Goal: Task Accomplishment & Management: Use online tool/utility

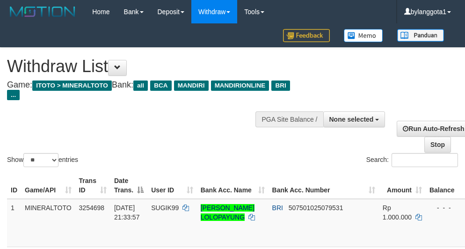
select select
select select "**"
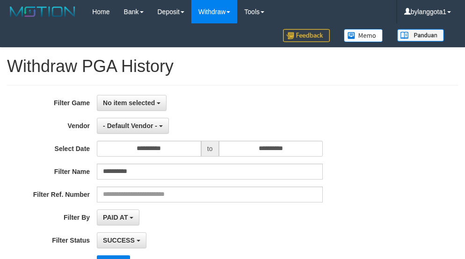
select select "**********"
select select "*"
select select "**"
select select "**********"
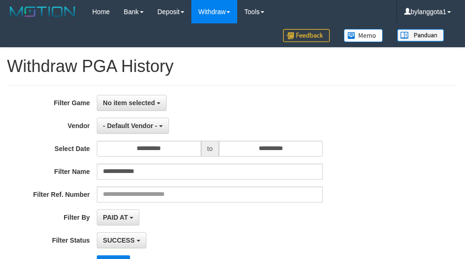
select select "*"
select select "**"
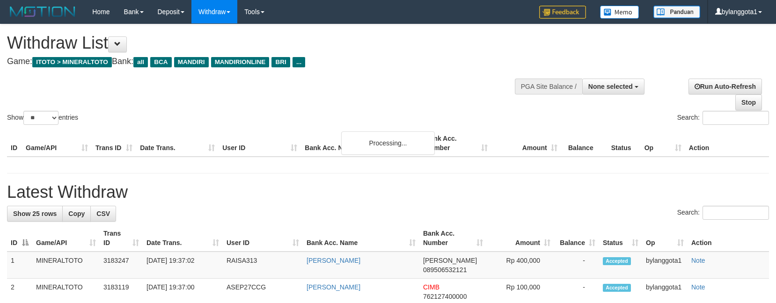
select select
select select "**"
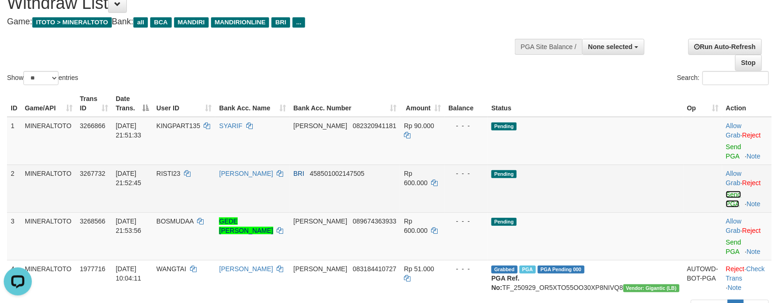
drag, startPoint x: 716, startPoint y: 164, endPoint x: 721, endPoint y: 147, distance: 18.1
click at [726, 191] on link "Send PGA" at bounding box center [733, 199] width 15 height 17
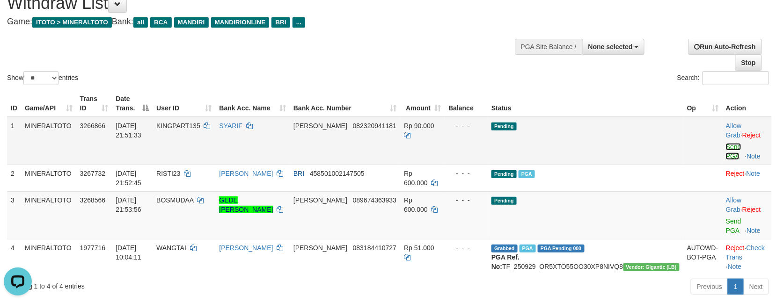
click at [726, 143] on link "Send PGA" at bounding box center [733, 151] width 15 height 17
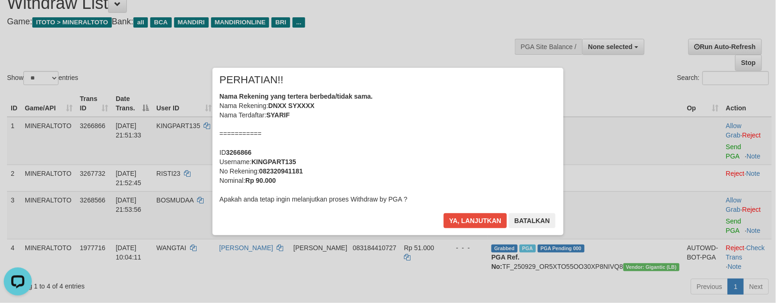
click at [457, 148] on div "Nama Rekening yang tertera berbeda/tidak sama. Nama Rekening: DNXX SYXXXX Nama …" at bounding box center [388, 148] width 337 height 112
click at [444, 214] on button "Ya, lanjutkan" at bounding box center [476, 221] width 64 height 15
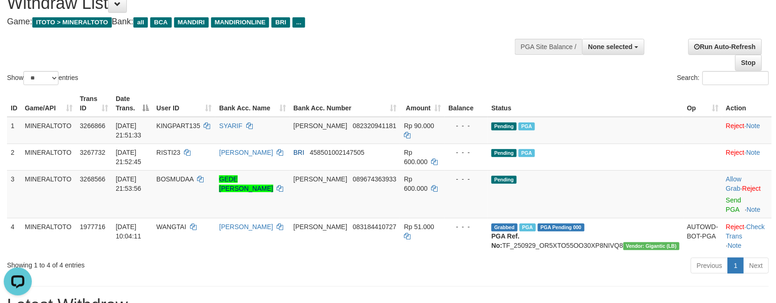
scroll to position [37, 0]
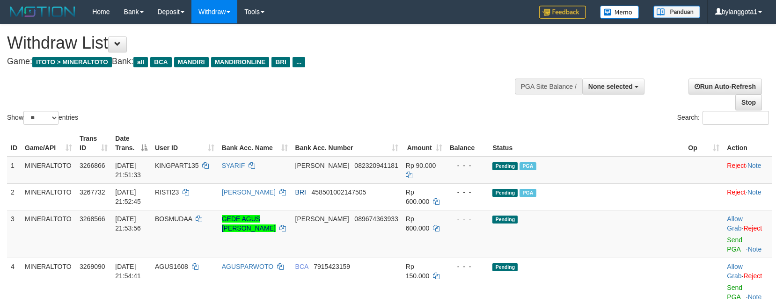
select select
select select "**"
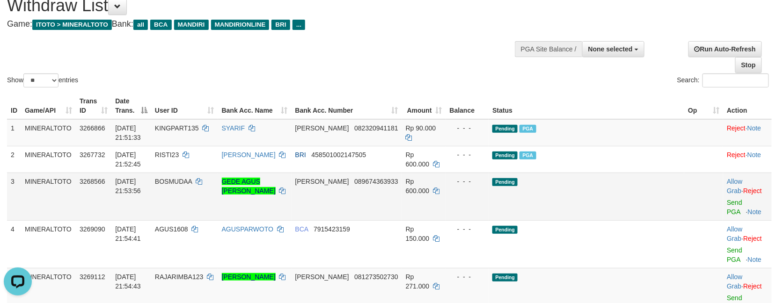
click at [646, 177] on td "Pending" at bounding box center [587, 197] width 196 height 48
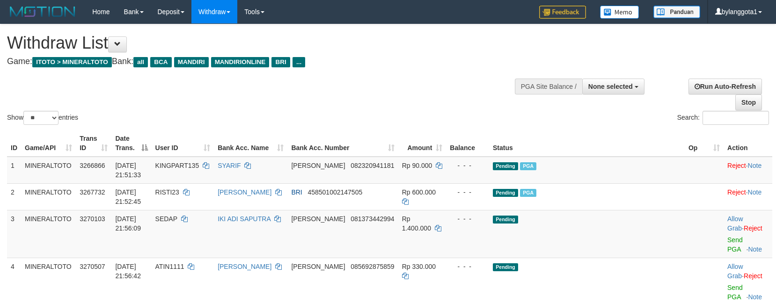
select select
select select "**"
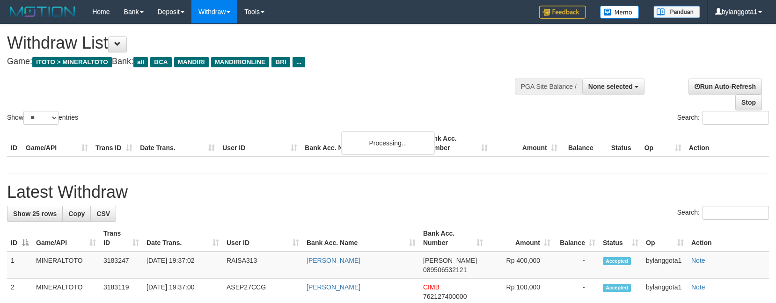
select select
select select "**"
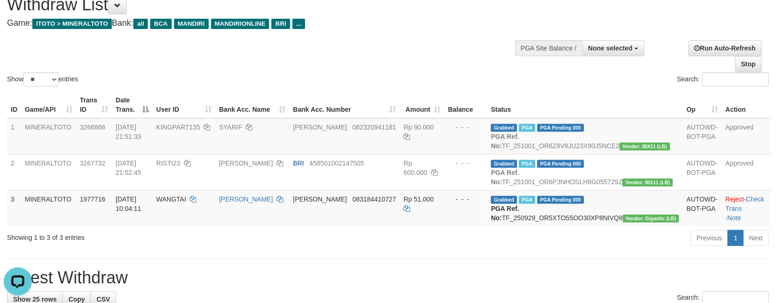
click at [404, 35] on div "Show ** ** ** *** entries Search:" at bounding box center [388, 37] width 776 height 103
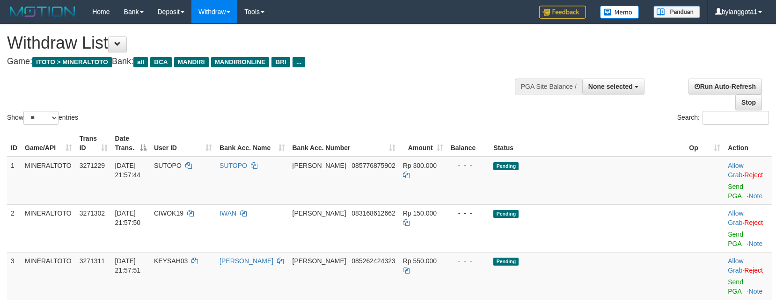
select select
select select "**"
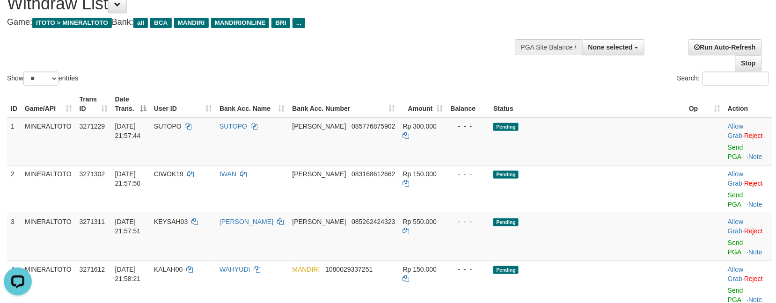
scroll to position [39, 0]
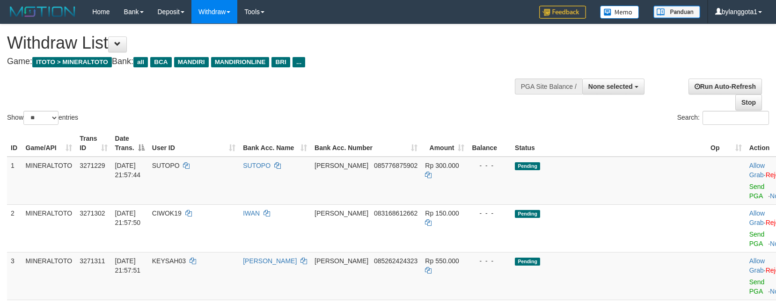
select select
select select "**"
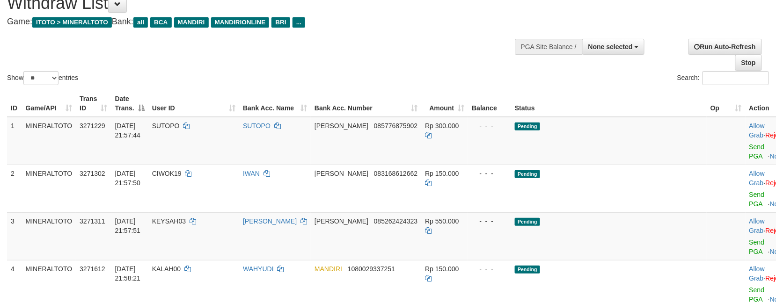
scroll to position [669, 0]
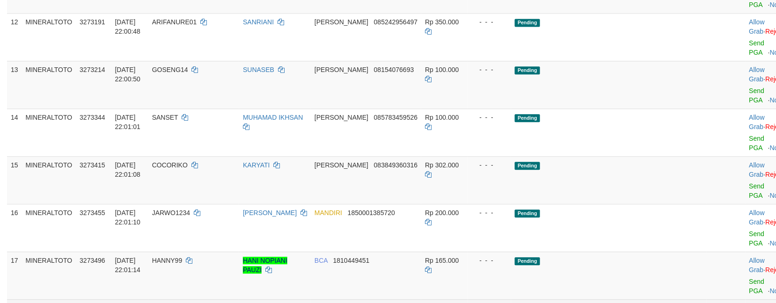
click at [750, 278] on link "Send PGA" at bounding box center [757, 286] width 15 height 17
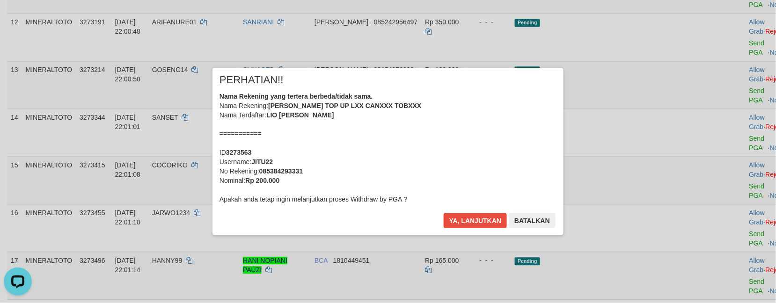
scroll to position [657, 0]
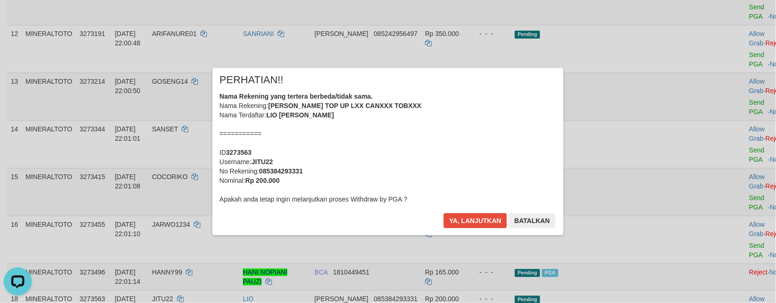
click at [454, 132] on div "Nama Rekening yang tertera berbeda/tidak sama. Nama Rekening: DANA TOP UP LXX C…" at bounding box center [388, 148] width 337 height 112
click at [444, 214] on button "Ya, lanjutkan" at bounding box center [476, 221] width 64 height 15
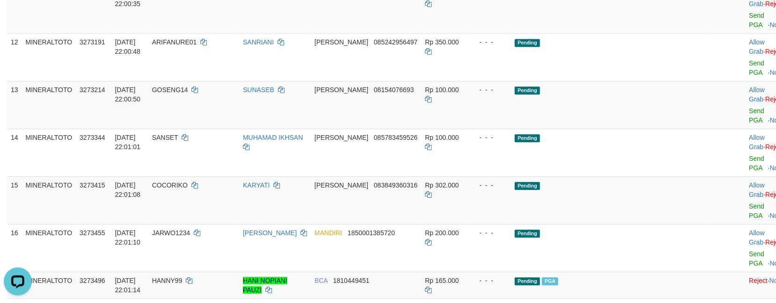
scroll to position [595, 0]
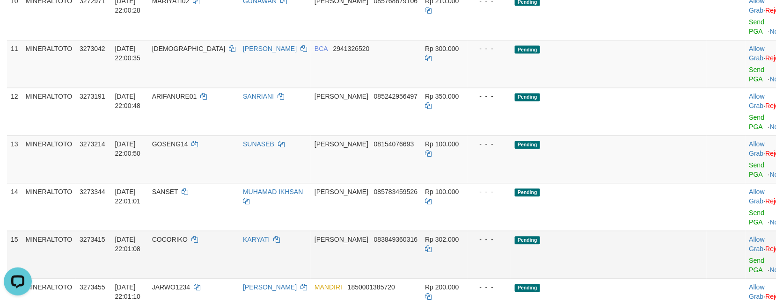
click at [746, 231] on td "Allow Grab · Reject Send PGA · Note" at bounding box center [769, 255] width 46 height 48
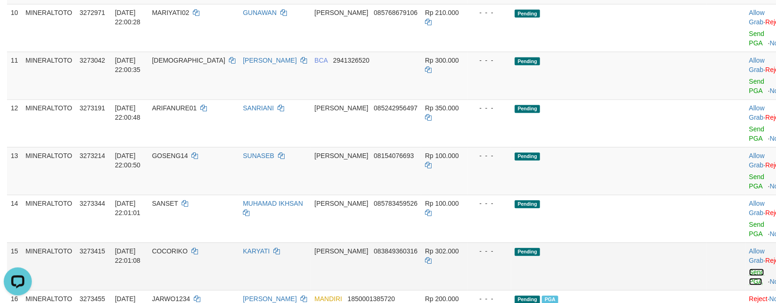
click at [750, 269] on link "Send PGA" at bounding box center [757, 277] width 15 height 17
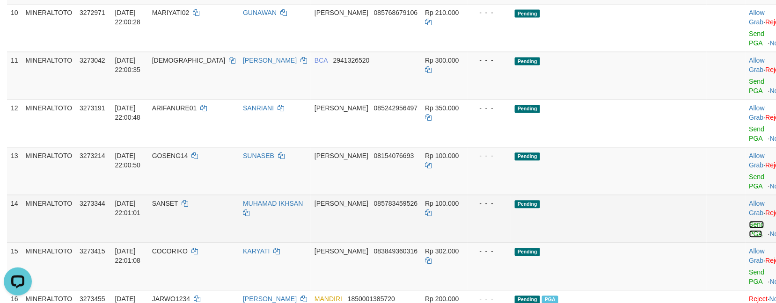
click at [750, 221] on link "Send PGA" at bounding box center [757, 229] width 15 height 17
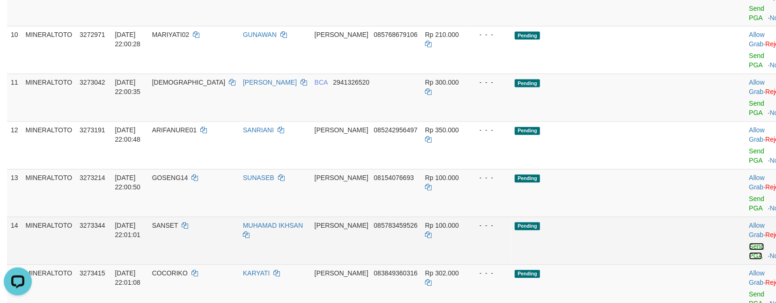
scroll to position [521, 0]
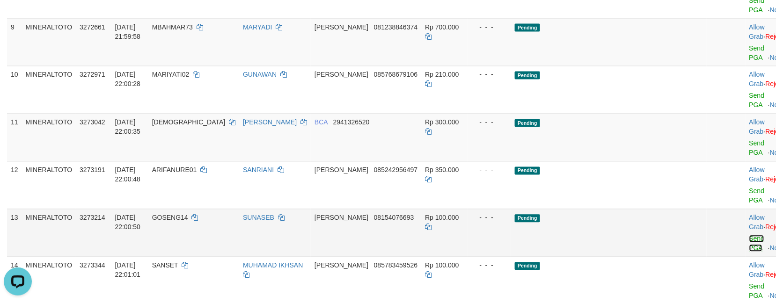
click at [750, 236] on link "Send PGA" at bounding box center [757, 244] width 15 height 17
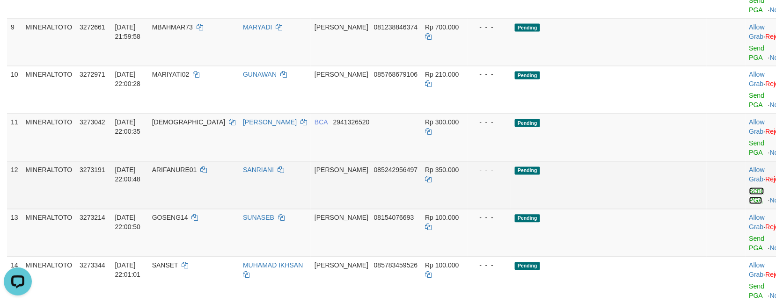
click at [750, 188] on link "Send PGA" at bounding box center [757, 196] width 15 height 17
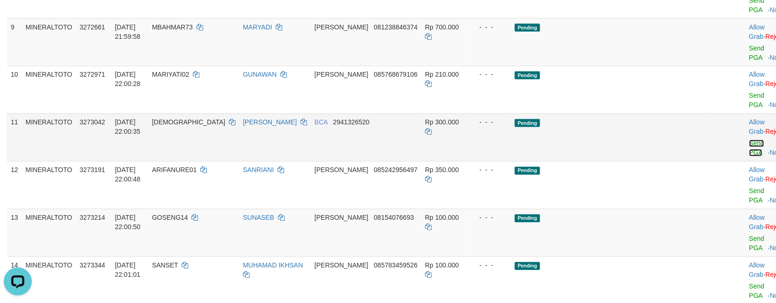
click at [750, 140] on link "Send PGA" at bounding box center [757, 148] width 15 height 17
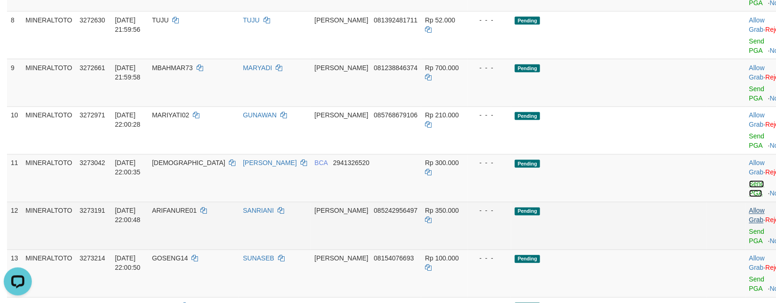
scroll to position [458, 0]
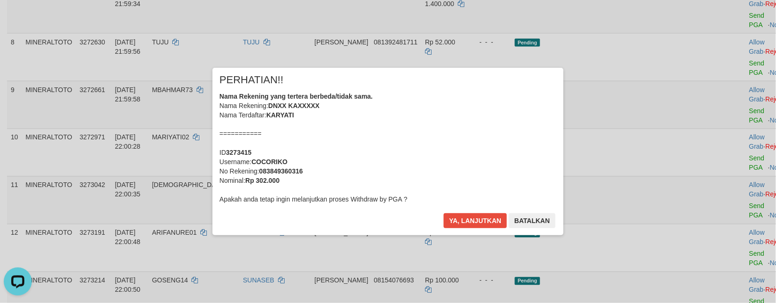
click at [720, 81] on div "× PERHATIAN!! Nama Rekening yang tertera berbeda/tidak sama. Nama Rekening: DNX…" at bounding box center [388, 151] width 776 height 205
click at [446, 133] on div "Nama Rekening yang tertera berbeda/tidak sama. Nama Rekening: DNXX KAXXXXX Nama…" at bounding box center [388, 148] width 337 height 112
click at [444, 214] on button "Ya, lanjutkan" at bounding box center [476, 221] width 64 height 15
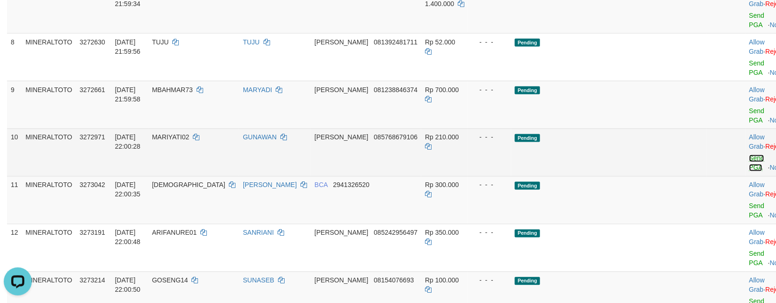
click at [750, 155] on link "Send PGA" at bounding box center [757, 163] width 15 height 17
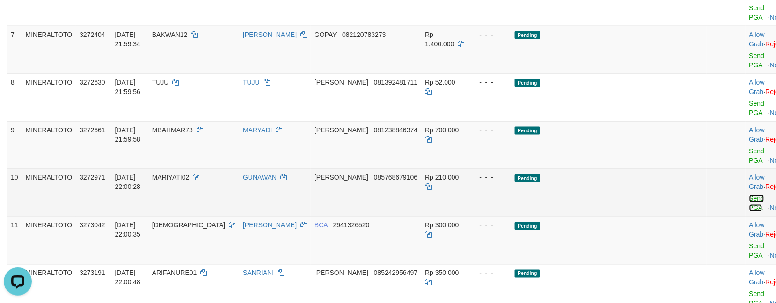
scroll to position [396, 0]
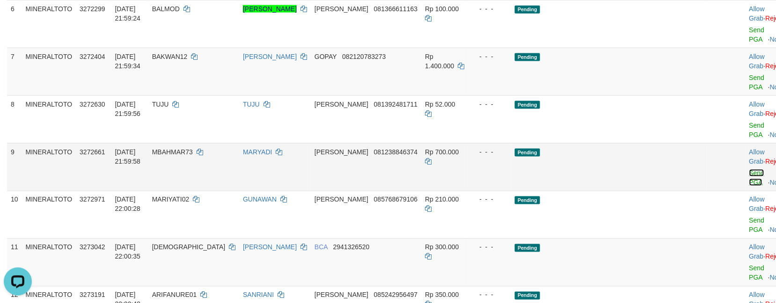
click at [750, 169] on link "Send PGA" at bounding box center [757, 177] width 15 height 17
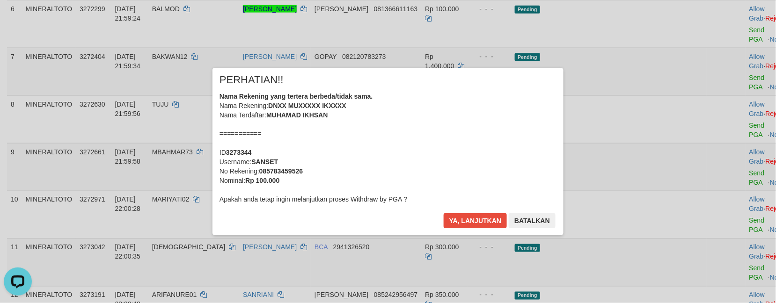
click at [722, 64] on div "× PERHATIAN!! Nama Rekening yang tertera berbeda/tidak sama. Nama Rekening: DNX…" at bounding box center [388, 151] width 776 height 205
click at [424, 156] on div "Nama Rekening yang tertera berbeda/tidak sama. Nama Rekening: DNXX MUXXXXX IKXX…" at bounding box center [388, 148] width 337 height 112
click at [444, 214] on button "Ya, lanjutkan" at bounding box center [476, 221] width 64 height 15
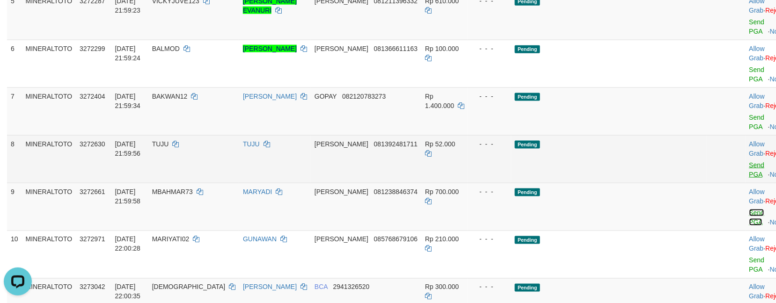
scroll to position [333, 0]
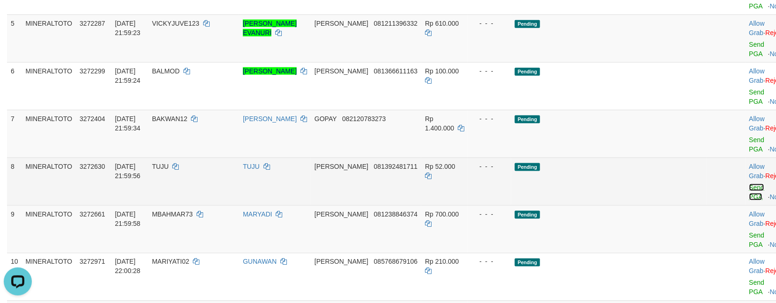
click at [750, 184] on link "Send PGA" at bounding box center [757, 192] width 15 height 17
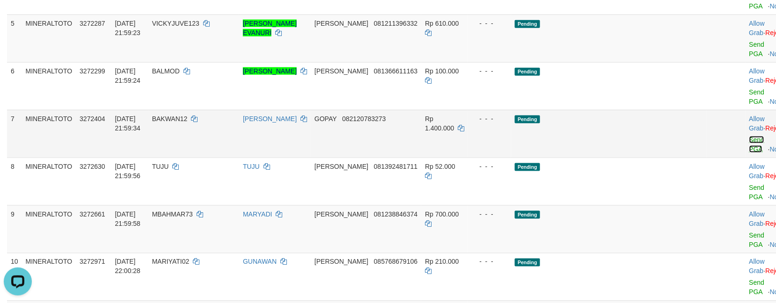
click at [750, 136] on link "Send PGA" at bounding box center [757, 144] width 15 height 17
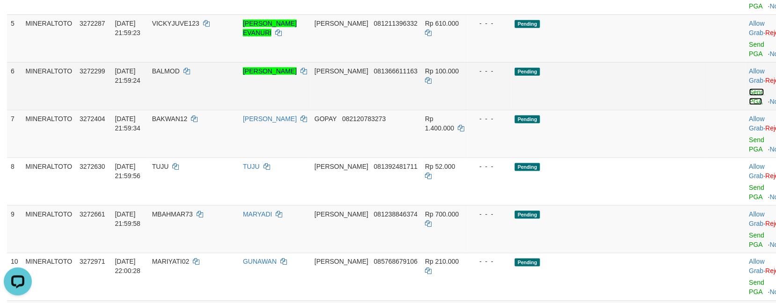
click at [750, 88] on link "Send PGA" at bounding box center [757, 96] width 15 height 17
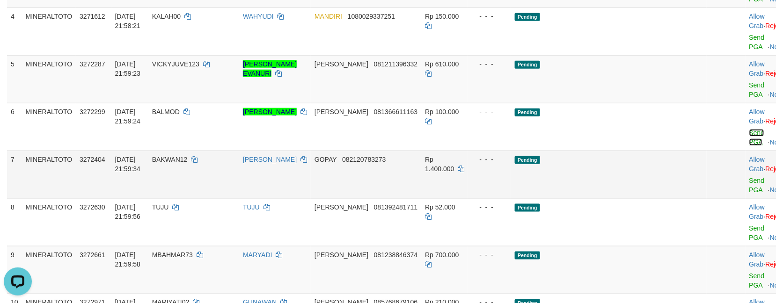
scroll to position [271, 0]
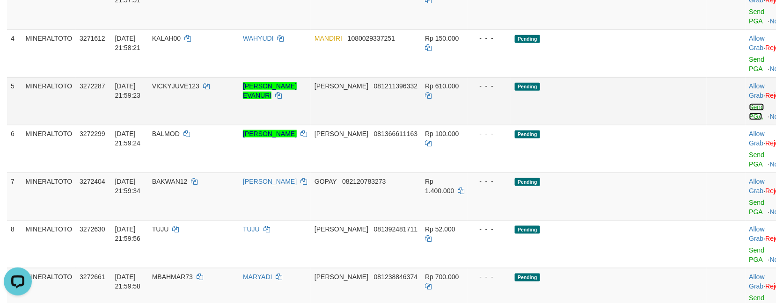
click at [750, 103] on link "Send PGA" at bounding box center [757, 111] width 15 height 17
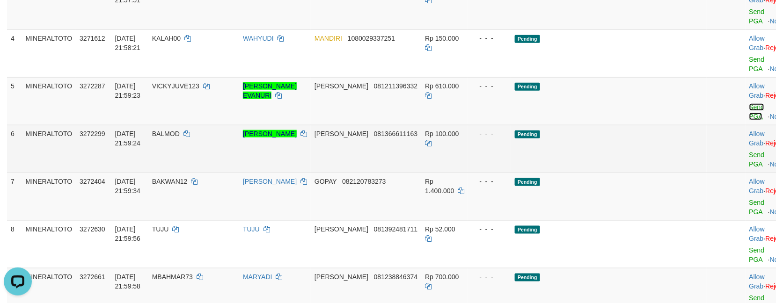
scroll to position [208, 0]
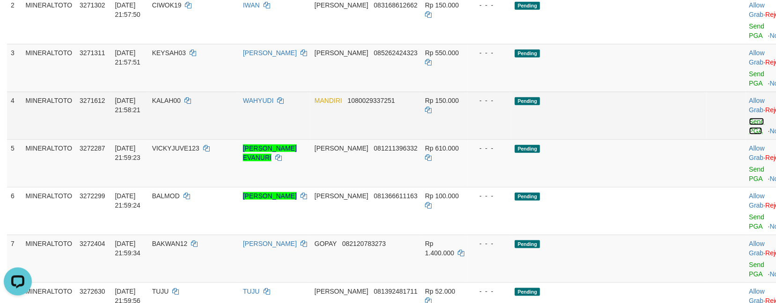
click at [750, 118] on link "Send PGA" at bounding box center [757, 126] width 15 height 17
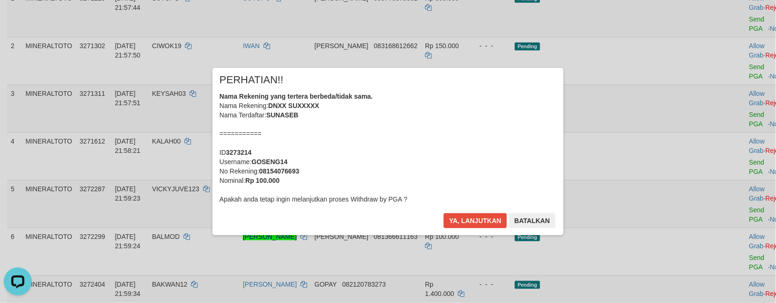
scroll to position [146, 0]
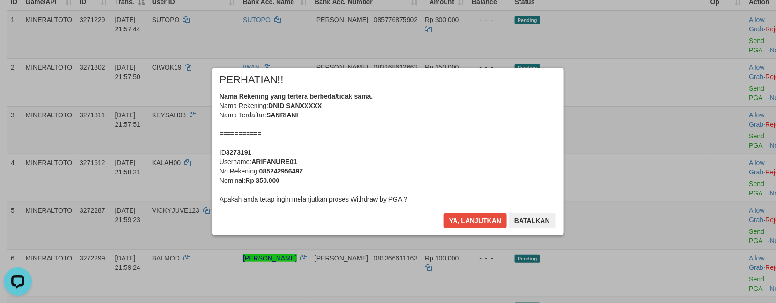
click at [443, 109] on div "× PERHATIAN!! Nama Rekening yang tertera berbeda/tidak sama. Nama Rekening: DNI…" at bounding box center [388, 152] width 351 height 168
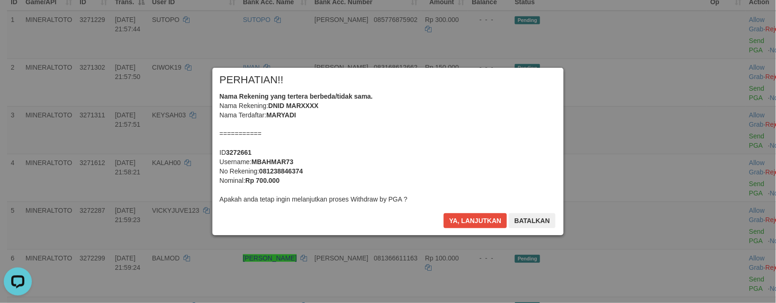
click at [429, 136] on div "Nama Rekening yang tertera berbeda/tidak sama. Nama Rekening: DNID MARXXXX Nama…" at bounding box center [388, 148] width 337 height 112
click at [444, 214] on button "Ya, lanjutkan" at bounding box center [476, 221] width 64 height 15
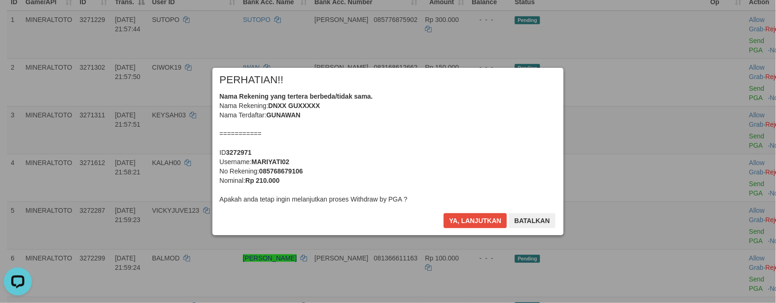
click at [427, 137] on div "Nama Rekening yang tertera berbeda/tidak sama. Nama Rekening: DNXX GUXXXXX Nama…" at bounding box center [388, 148] width 337 height 112
click at [444, 214] on button "Ya, lanjutkan" at bounding box center [476, 221] width 64 height 15
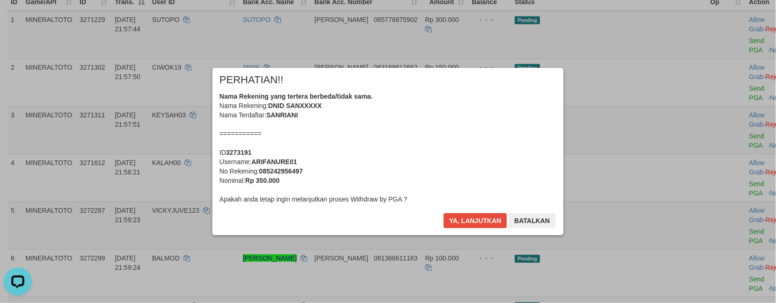
click at [425, 133] on div "Nama Rekening yang tertera berbeda/tidak sama. Nama Rekening: DNID SANXXXXX Nam…" at bounding box center [388, 148] width 337 height 112
click at [444, 214] on button "Ya, lanjutkan" at bounding box center [476, 221] width 64 height 15
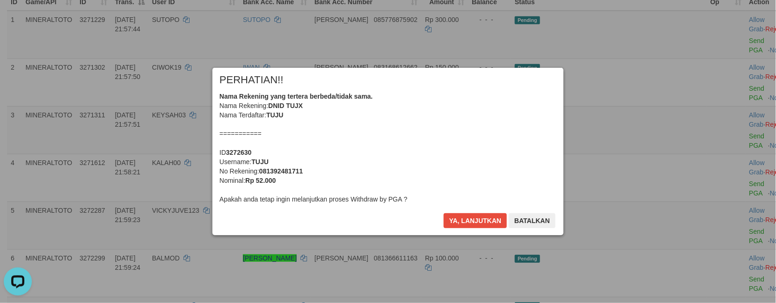
click at [424, 134] on div "Nama Rekening yang tertera berbeda/tidak sama. Nama Rekening: DNID TUJX Nama Te…" at bounding box center [388, 148] width 337 height 112
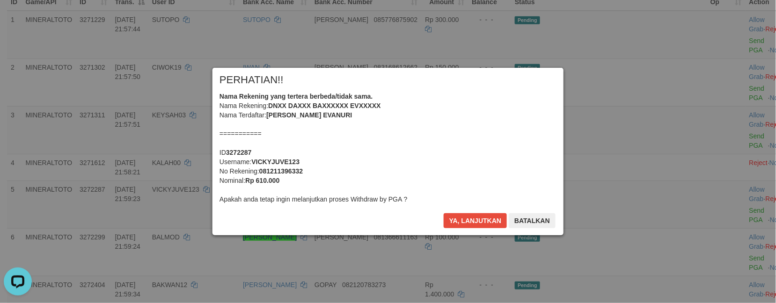
click at [405, 117] on div "Nama Rekening yang tertera berbeda/tidak sama. Nama Rekening: DNXX DAXXX BAXXXX…" at bounding box center [388, 148] width 337 height 112
click at [444, 214] on button "Ya, lanjutkan" at bounding box center [476, 221] width 64 height 15
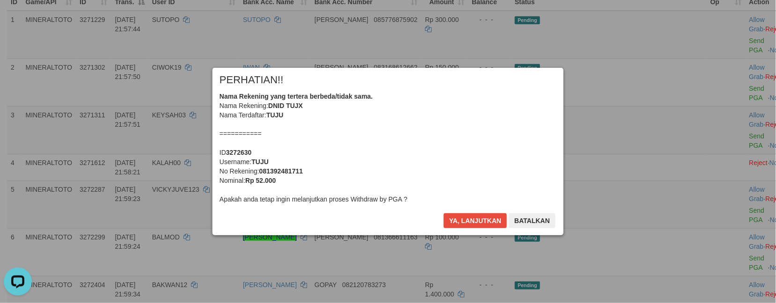
click at [403, 125] on div "Nama Rekening yang tertera berbeda/tidak sama. Nama Rekening: DNID TUJX Nama Te…" at bounding box center [388, 148] width 337 height 112
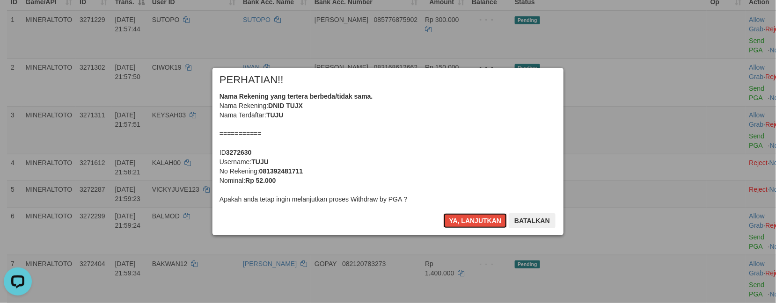
click at [444, 214] on button "Ya, lanjutkan" at bounding box center [476, 221] width 64 height 15
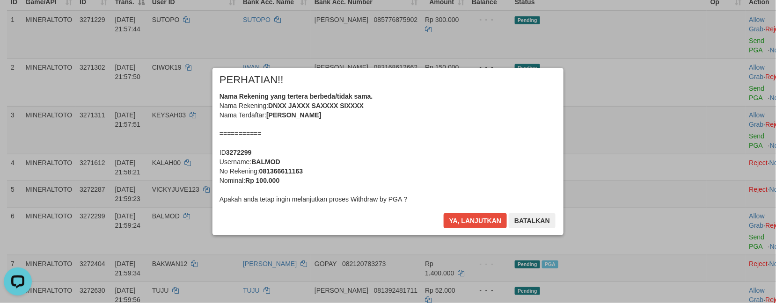
click at [386, 123] on div "Nama Rekening yang tertera berbeda/tidak sama. Nama Rekening: DNXX JAXXX SAXXXX…" at bounding box center [388, 148] width 337 height 112
click at [444, 214] on button "Ya, lanjutkan" at bounding box center [476, 221] width 64 height 15
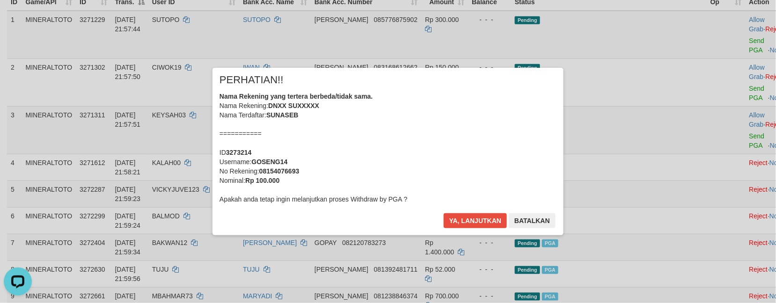
click at [407, 130] on div "Nama Rekening yang tertera berbeda/tidak sama. Nama Rekening: DNXX SUXXXXX Nama…" at bounding box center [388, 148] width 337 height 112
click at [444, 214] on button "Ya, lanjutkan" at bounding box center [476, 221] width 64 height 15
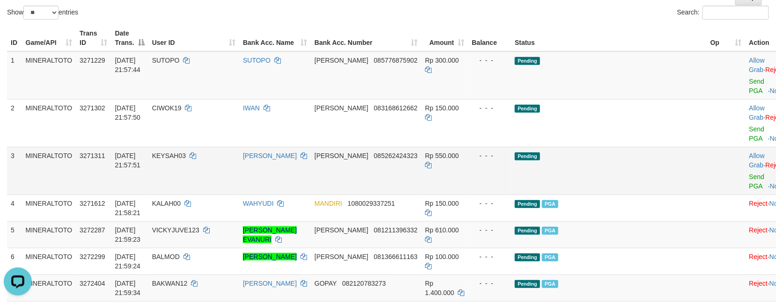
scroll to position [83, 0]
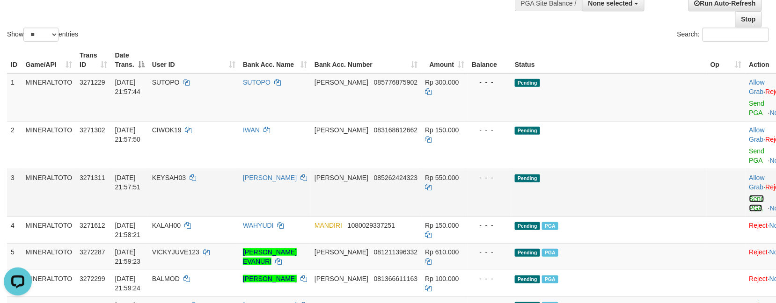
click at [750, 195] on link "Send PGA" at bounding box center [757, 203] width 15 height 17
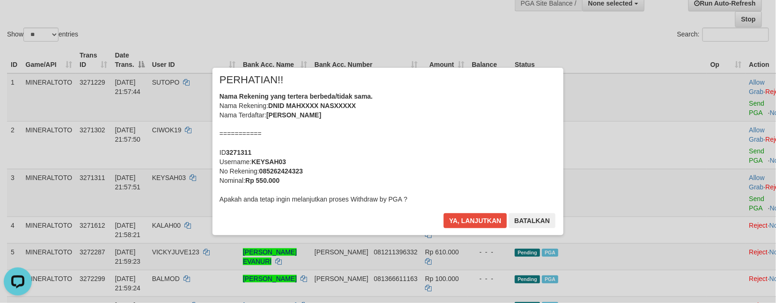
click at [446, 137] on div "Nama Rekening yang tertera berbeda/tidak sama. Nama Rekening: DNID MAHXXXX NASX…" at bounding box center [388, 148] width 337 height 112
click at [444, 214] on button "Ya, lanjutkan" at bounding box center [476, 221] width 64 height 15
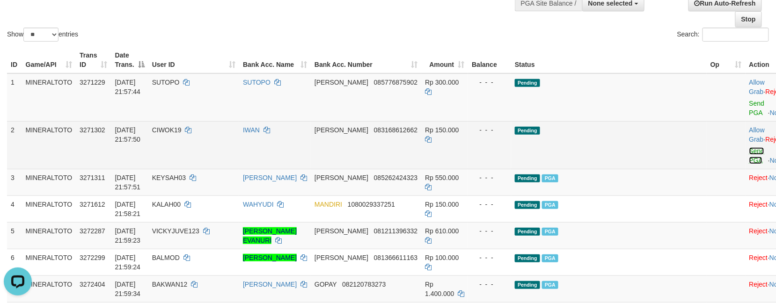
click at [750, 147] on link "Send PGA" at bounding box center [757, 155] width 15 height 17
click at [746, 107] on td "Allow Grab · Reject Send PGA · Note" at bounding box center [769, 98] width 46 height 48
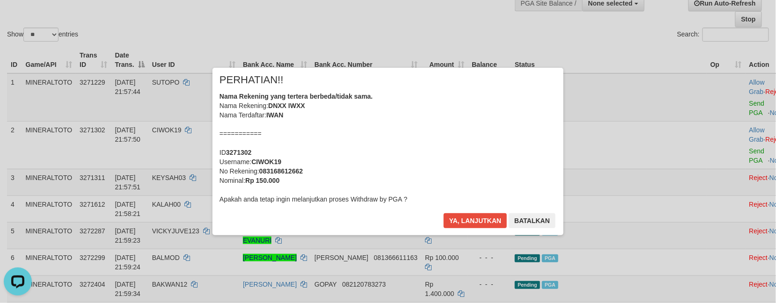
click at [317, 123] on div "Nama Rekening yang tertera berbeda/tidak sama. Nama Rekening: DNXX IWXX Nama Te…" at bounding box center [388, 148] width 337 height 112
click at [444, 214] on button "Ya, lanjutkan" at bounding box center [476, 221] width 64 height 15
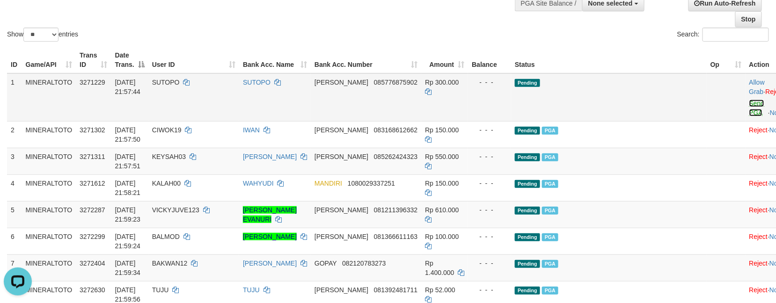
click at [750, 103] on link "Send PGA" at bounding box center [757, 108] width 15 height 17
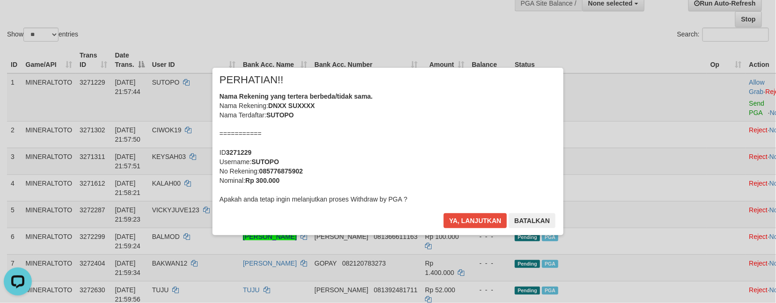
click at [429, 141] on div "Nama Rekening yang tertera berbeda/tidak sama. Nama Rekening: DNXX SUXXXX Nama …" at bounding box center [388, 148] width 337 height 112
click at [444, 214] on button "Ya, lanjutkan" at bounding box center [476, 221] width 64 height 15
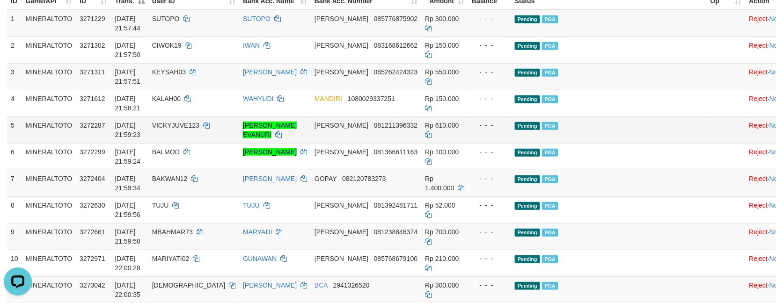
scroll to position [146, 0]
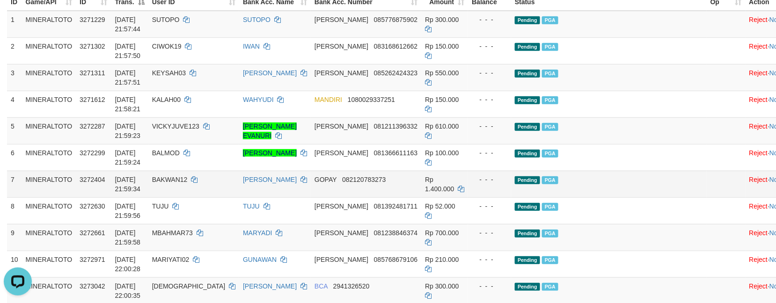
click at [188, 178] on span "BAKWAN12" at bounding box center [170, 179] width 36 height 7
copy td "BAKWAN12"
click at [707, 183] on td at bounding box center [726, 184] width 39 height 27
drag, startPoint x: 427, startPoint y: 184, endPoint x: 378, endPoint y: 188, distance: 49.3
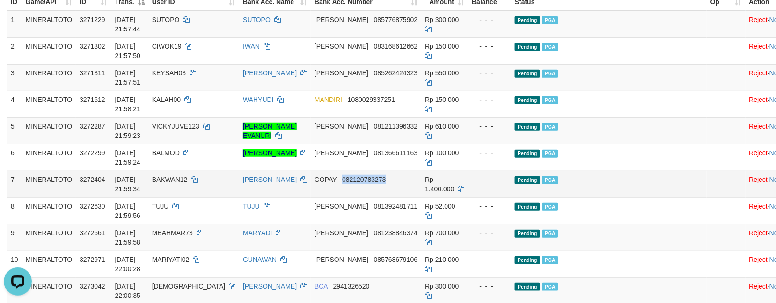
click at [378, 188] on td "GOPAY 082120783273" at bounding box center [366, 184] width 111 height 27
copy span "082120783273"
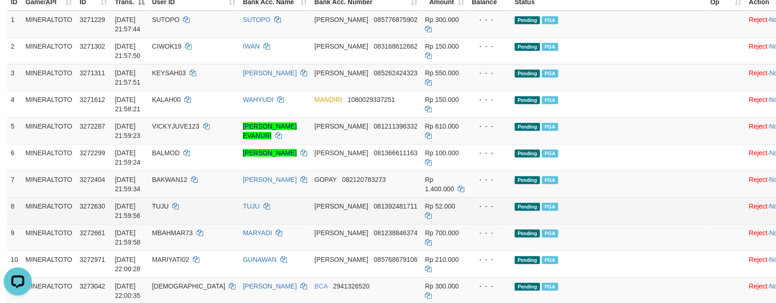
click at [648, 211] on td "Pending PGA" at bounding box center [609, 211] width 196 height 27
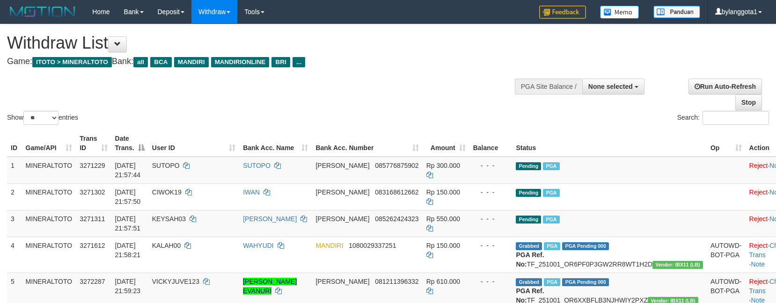
select select
select select "**"
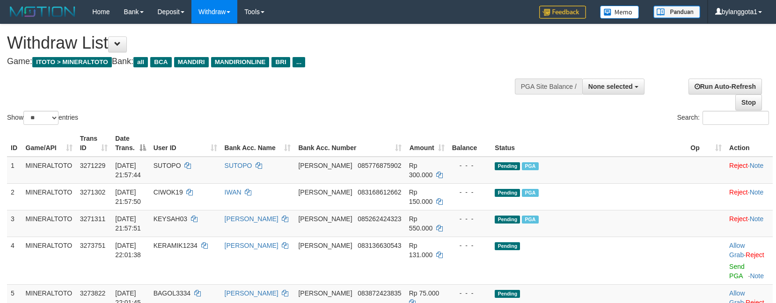
select select
select select "**"
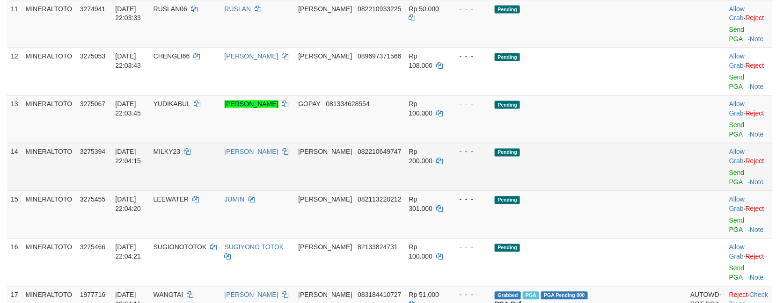
scroll to position [508, 0]
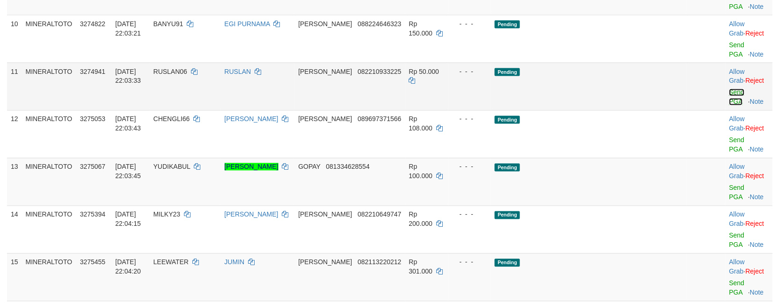
click at [729, 102] on link "Send PGA" at bounding box center [736, 97] width 15 height 17
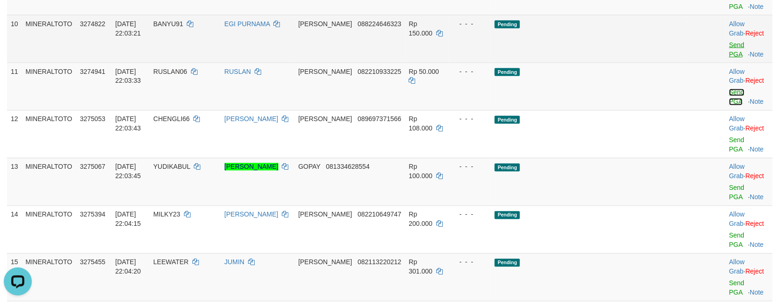
scroll to position [0, 0]
click at [729, 55] on link "Send PGA" at bounding box center [736, 49] width 15 height 17
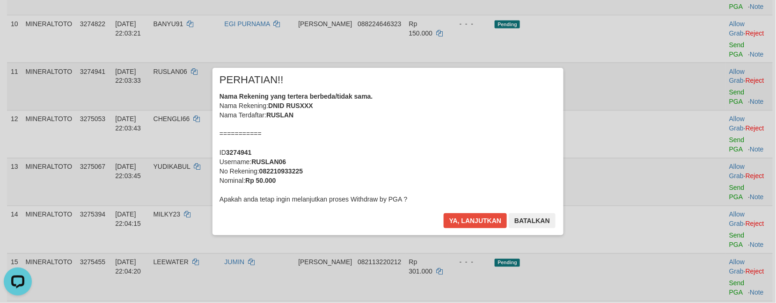
scroll to position [446, 0]
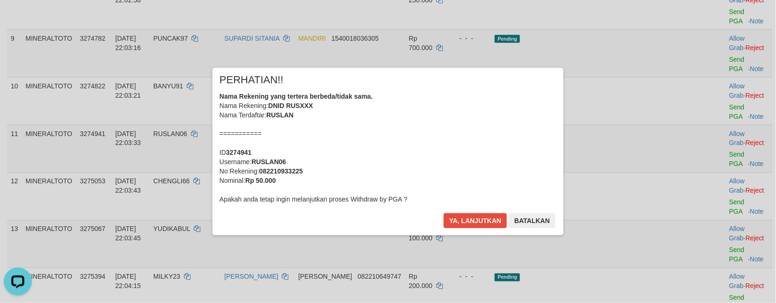
click at [474, 125] on div "Nama Rekening yang tertera berbeda/tidak sama. Nama Rekening: DNID RUSXXX Nama …" at bounding box center [388, 148] width 337 height 112
click at [444, 214] on button "Ya, lanjutkan" at bounding box center [476, 221] width 64 height 15
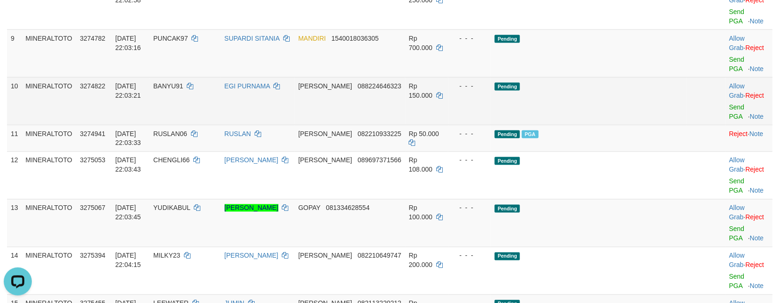
scroll to position [384, 0]
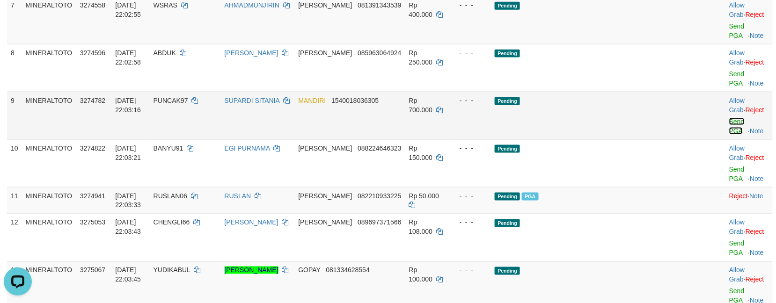
click at [729, 132] on link "Send PGA" at bounding box center [736, 126] width 15 height 17
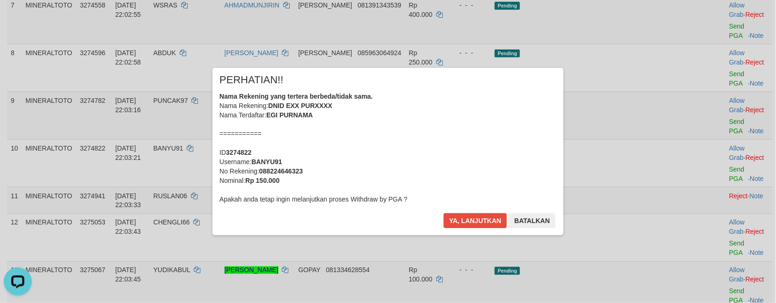
click at [714, 87] on div "× PERHATIAN!! Nama Rekening yang tertera berbeda/tidak sama. Nama Rekening: DNI…" at bounding box center [388, 151] width 776 height 205
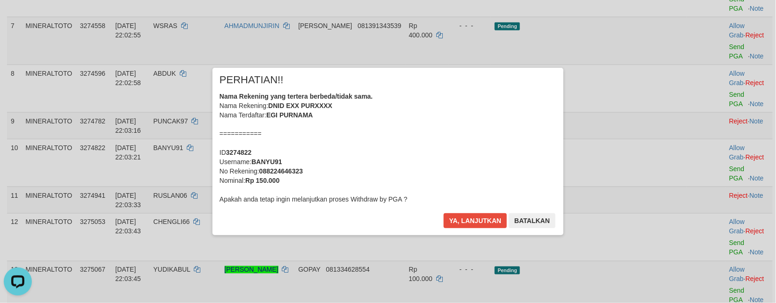
click at [416, 139] on div "Nama Rekening yang tertera berbeda/tidak sama. Nama Rekening: DNID EXX PURXXXX …" at bounding box center [388, 148] width 337 height 112
click at [444, 214] on button "Ya, lanjutkan" at bounding box center [476, 221] width 64 height 15
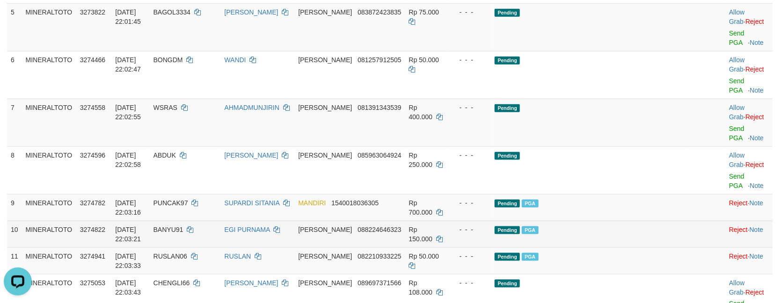
scroll to position [285, 0]
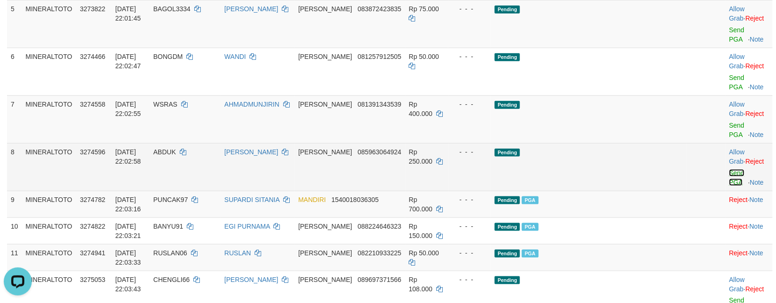
click at [729, 184] on link "Send PGA" at bounding box center [736, 177] width 15 height 17
click at [726, 140] on td "Allow Grab · Reject Send PGA · Note" at bounding box center [749, 120] width 47 height 48
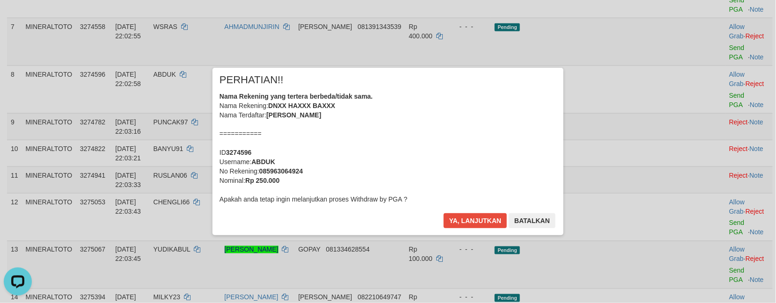
click at [472, 158] on div "Nama Rekening yang tertera berbeda/tidak sama. Nama Rekening: DNXX HAXXX BAXXX …" at bounding box center [388, 148] width 337 height 112
click at [444, 214] on button "Ya, lanjutkan" at bounding box center [476, 221] width 64 height 15
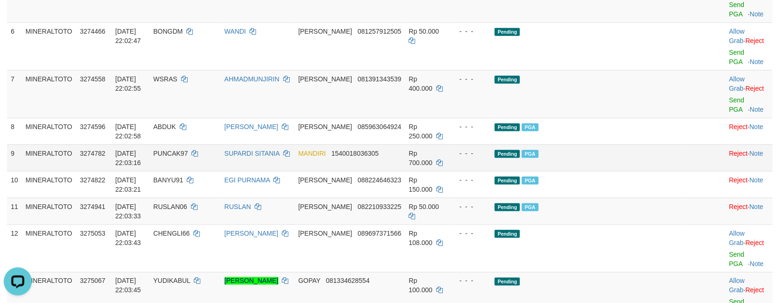
scroll to position [279, 0]
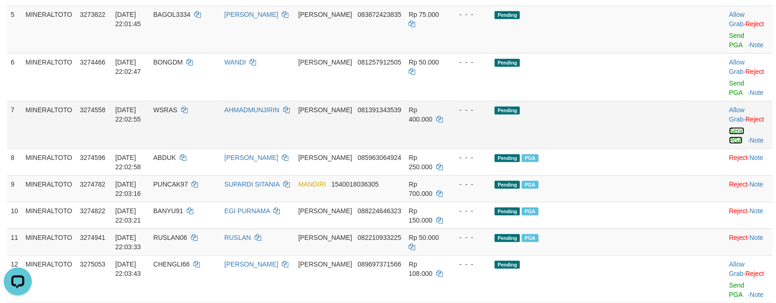
click at [729, 143] on link "Send PGA" at bounding box center [736, 135] width 15 height 17
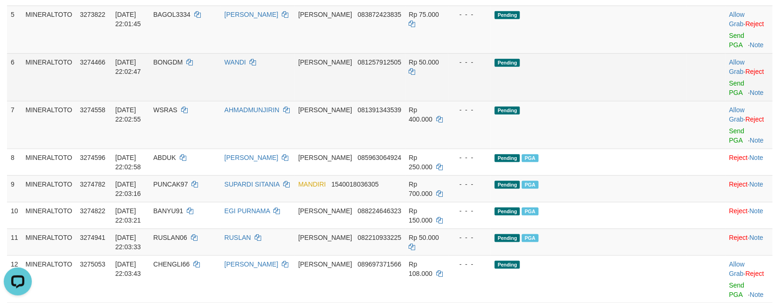
click at [726, 98] on td "Allow Grab · Reject Send PGA · Note" at bounding box center [749, 77] width 47 height 48
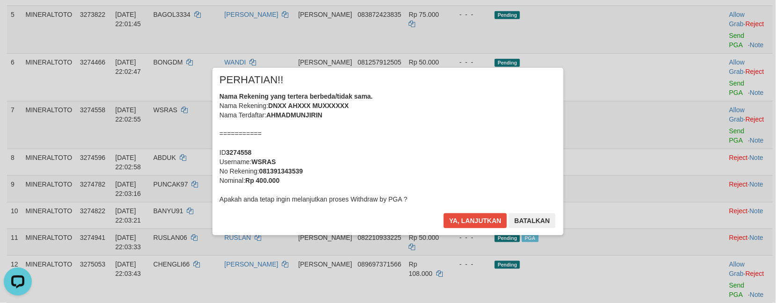
click at [481, 129] on div "Nama Rekening yang tertera berbeda/tidak sama. Nama Rekening: DNXX AHXXX MUXXXX…" at bounding box center [388, 148] width 337 height 112
click at [444, 214] on button "Ya, lanjutkan" at bounding box center [476, 221] width 64 height 15
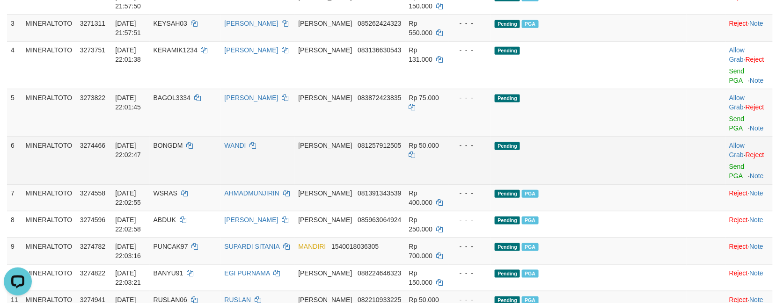
scroll to position [195, 0]
click at [729, 165] on link "Send PGA" at bounding box center [736, 171] width 15 height 17
click at [729, 128] on link "Send PGA" at bounding box center [736, 124] width 15 height 17
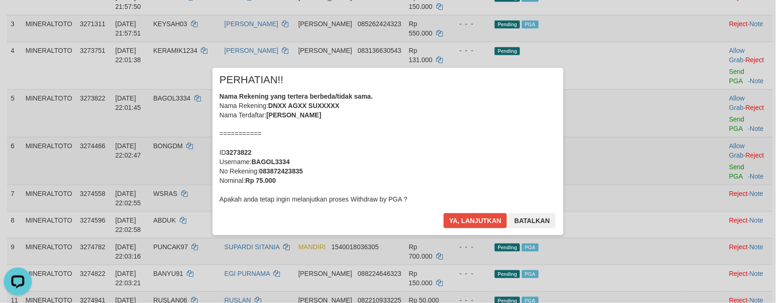
scroll to position [133, 0]
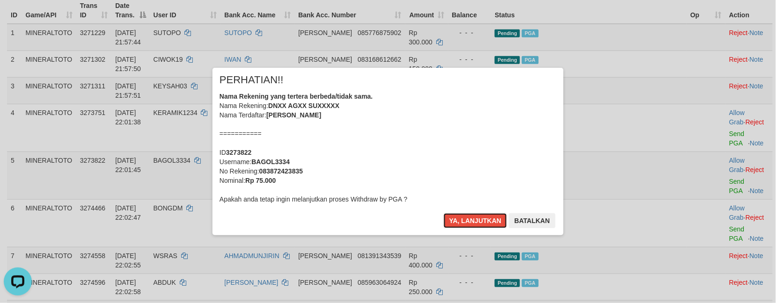
click at [451, 140] on div "Nama Rekening yang tertera berbeda/tidak sama. Nama Rekening: DNXX AGXX SUXXXXX…" at bounding box center [388, 148] width 337 height 112
click at [444, 214] on button "Ya, lanjutkan" at bounding box center [476, 221] width 64 height 15
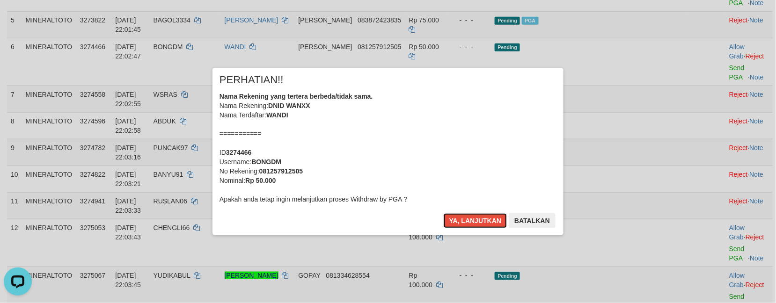
click at [458, 140] on div "Nama Rekening yang tertera berbeda/tidak sama. Nama Rekening: DNID WANXX Nama T…" at bounding box center [388, 148] width 337 height 112
click at [444, 214] on button "Ya, lanjutkan" at bounding box center [476, 221] width 64 height 15
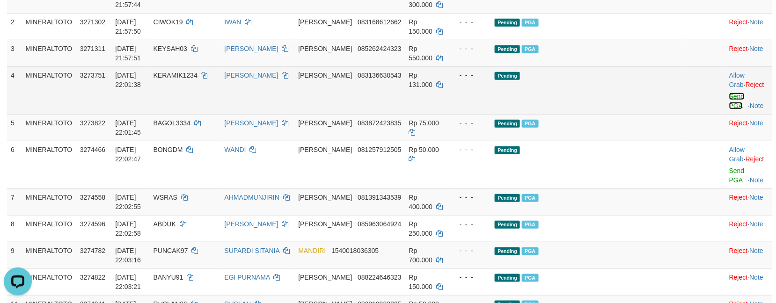
scroll to position [148, 0]
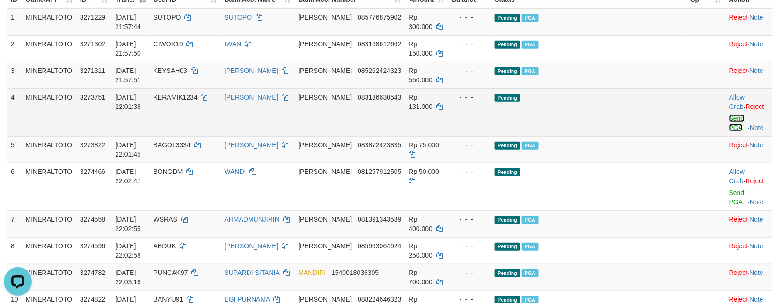
click at [729, 128] on link "Send PGA" at bounding box center [736, 123] width 15 height 17
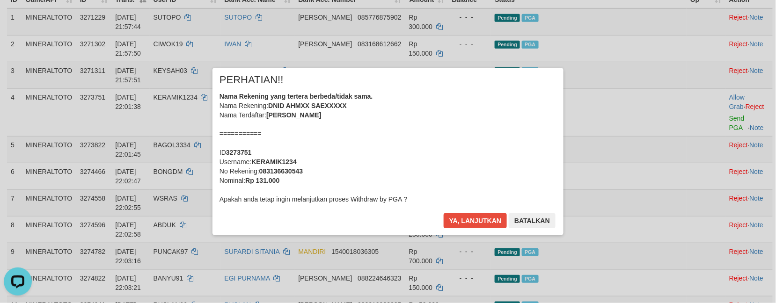
click at [444, 124] on div "Nama Rekening yang tertera berbeda/tidak sama. Nama Rekening: DNID AHMXX SAEXXX…" at bounding box center [388, 148] width 337 height 112
click at [444, 214] on button "Ya, lanjutkan" at bounding box center [476, 221] width 64 height 15
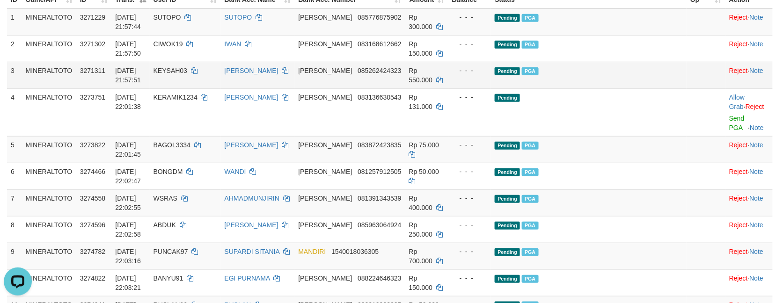
scroll to position [127, 0]
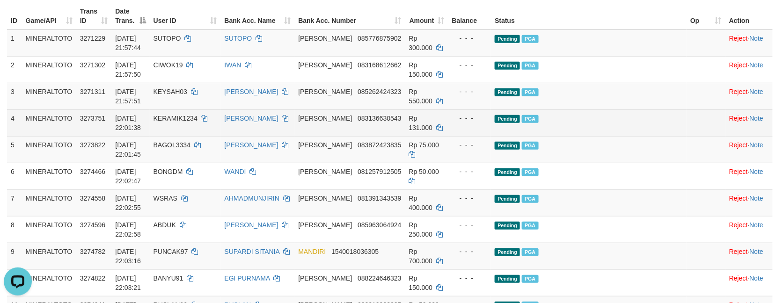
click at [687, 124] on td at bounding box center [706, 123] width 39 height 27
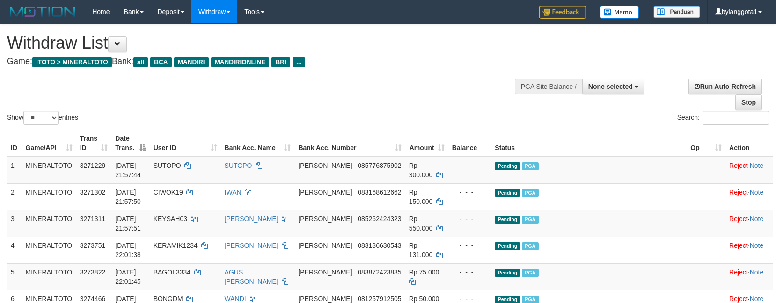
select select
select select "**"
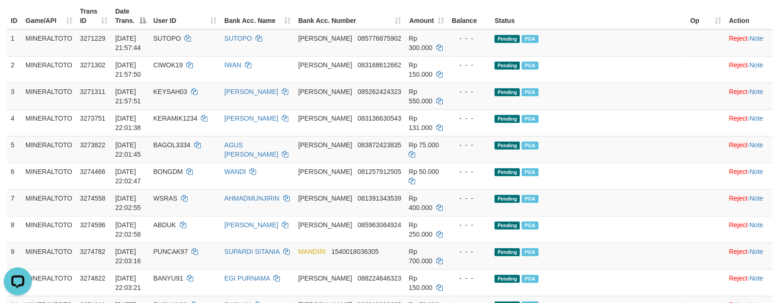
scroll to position [127, 0]
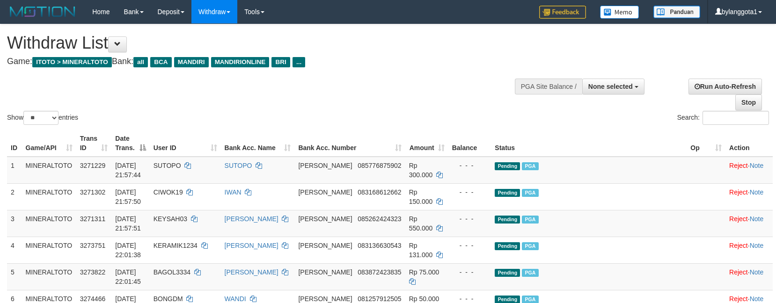
select select
select select "**"
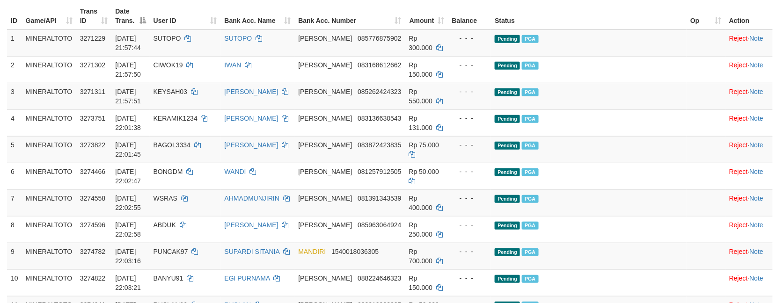
scroll to position [549, 0]
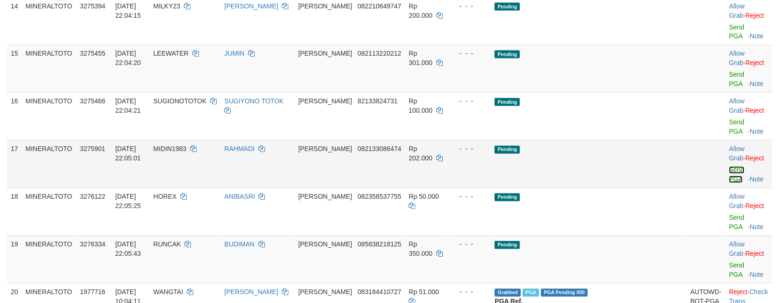
click at [729, 173] on link "Send PGA" at bounding box center [736, 175] width 15 height 17
click at [726, 139] on td "Allow Grab · Reject Send PGA · Note" at bounding box center [749, 117] width 47 height 48
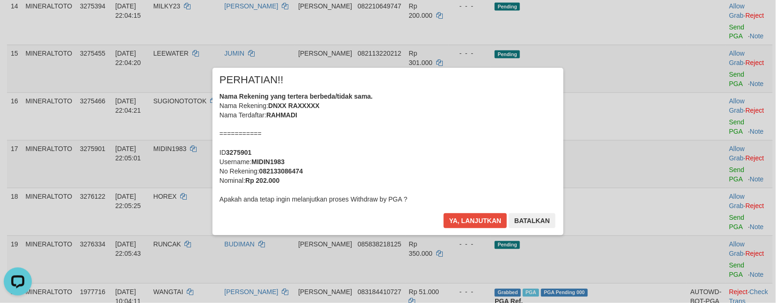
click at [555, 135] on div "Nama Rekening yang tertera berbeda/tidak sama. Nama Rekening: DNXX RAXXXXX Nama…" at bounding box center [388, 148] width 337 height 112
click at [444, 214] on button "Ya, lanjutkan" at bounding box center [476, 221] width 64 height 15
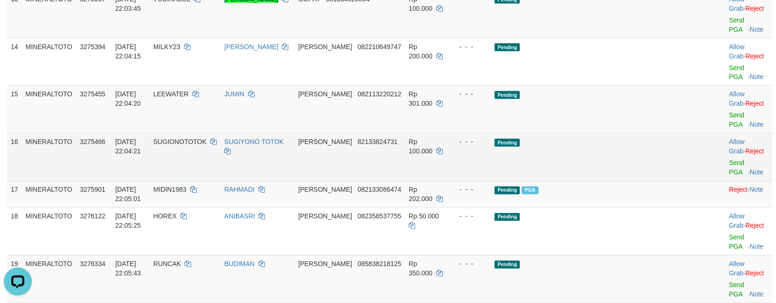
scroll to position [486, 0]
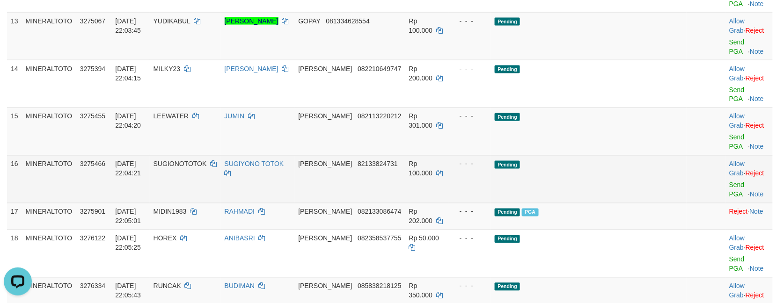
click at [726, 195] on td "Allow Grab · Reject Send PGA · Note" at bounding box center [749, 179] width 47 height 48
click at [729, 197] on link "Send PGA" at bounding box center [736, 190] width 15 height 17
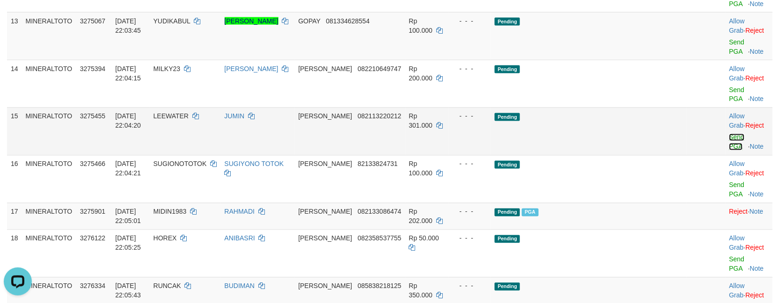
click at [729, 150] on link "Send PGA" at bounding box center [736, 142] width 15 height 17
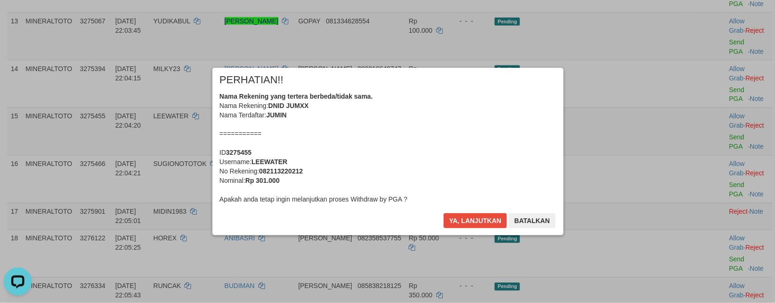
click at [459, 126] on div "Nama Rekening yang tertera berbeda/tidak sama. Nama Rekening: DNID JUMXX Nama T…" at bounding box center [388, 148] width 337 height 112
click at [444, 214] on button "Ya, lanjutkan" at bounding box center [476, 221] width 64 height 15
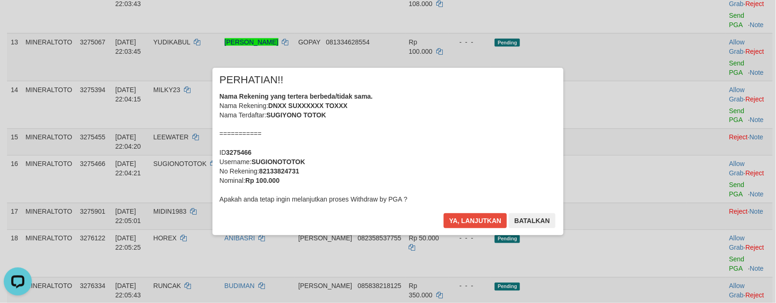
click at [444, 135] on div "Nama Rekening yang tertera berbeda/tidak sama. Nama Rekening: DNXX SUXXXXXX TOX…" at bounding box center [388, 148] width 337 height 112
click at [444, 214] on button "Ya, lanjutkan" at bounding box center [476, 221] width 64 height 15
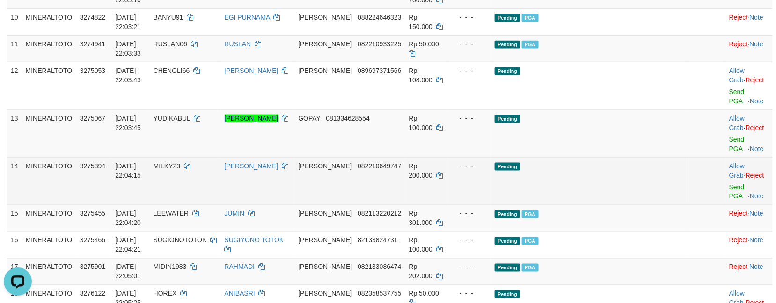
scroll to position [381, 0]
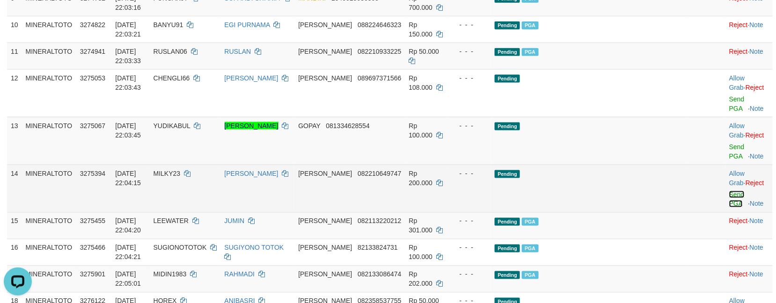
click at [729, 205] on link "Send PGA" at bounding box center [736, 199] width 15 height 17
click at [729, 160] on link "Send PGA" at bounding box center [736, 151] width 15 height 17
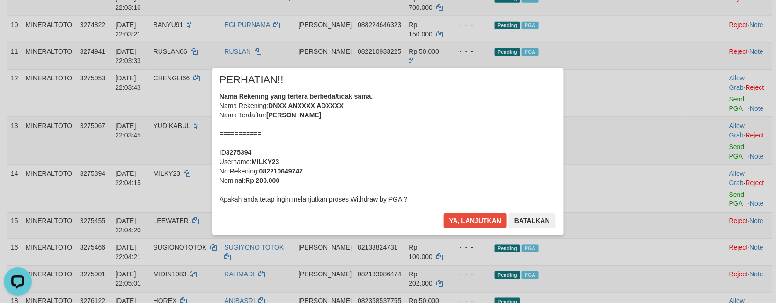
click at [415, 154] on div "Nama Rekening yang tertera berbeda/tidak sama. Nama Rekening: DNXX ANXXXX ADXXX…" at bounding box center [388, 148] width 337 height 112
click at [267, 160] on b "MILKY23" at bounding box center [265, 161] width 28 height 7
copy b "MILKY23"
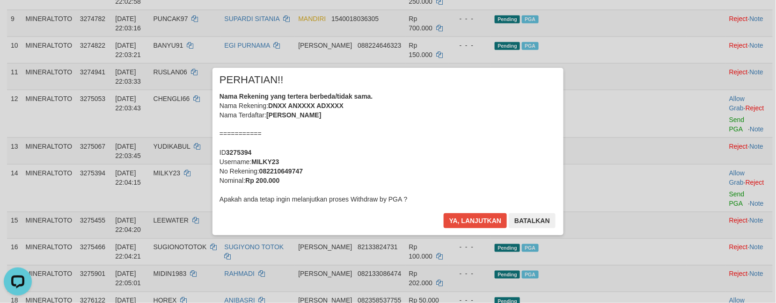
click at [403, 151] on div "Nama Rekening yang tertera berbeda/tidak sama. Nama Rekening: DNXX ANXXXX ADXXX…" at bounding box center [388, 148] width 337 height 112
click at [530, 214] on button "Batalkan" at bounding box center [532, 221] width 47 height 15
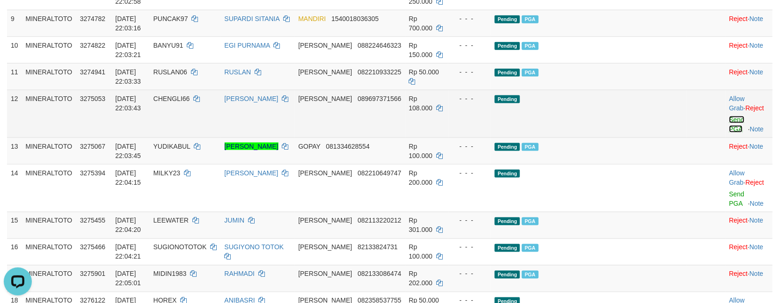
click at [729, 130] on link "Send PGA" at bounding box center [736, 124] width 15 height 17
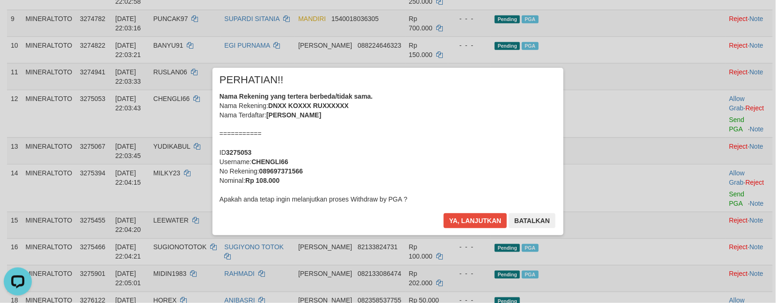
click at [371, 164] on div "Nama Rekening yang tertera berbeda/tidak sama. Nama Rekening: DNXX KOXXX RUXXXX…" at bounding box center [388, 148] width 337 height 112
click at [444, 214] on button "Ya, lanjutkan" at bounding box center [476, 221] width 64 height 15
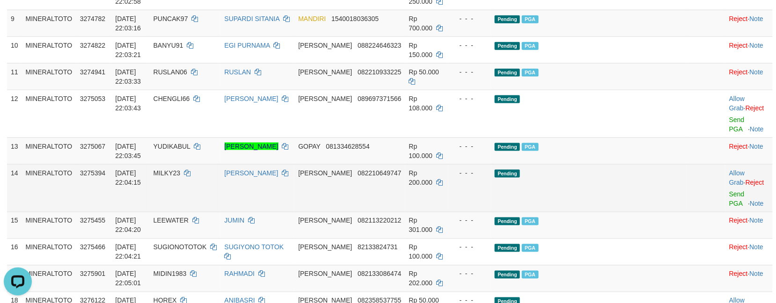
scroll to position [339, 0]
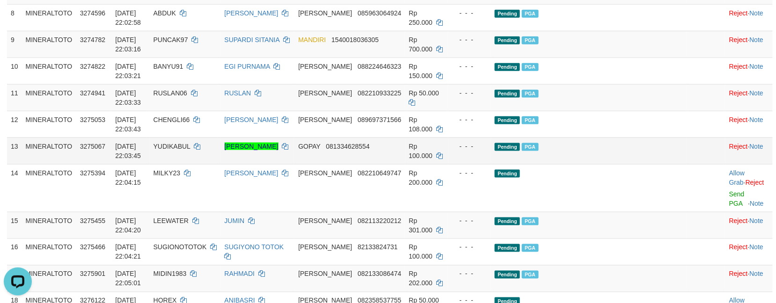
click at [687, 156] on td at bounding box center [706, 151] width 39 height 27
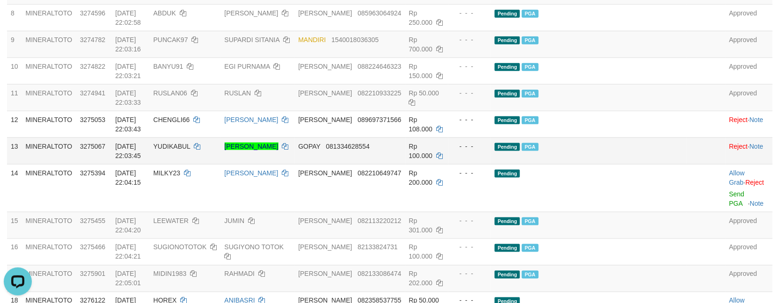
click at [184, 144] on span "YUDIKABUL" at bounding box center [172, 146] width 37 height 7
copy td "YUDIKABUL"
click at [643, 155] on td "Pending PGA" at bounding box center [589, 151] width 196 height 27
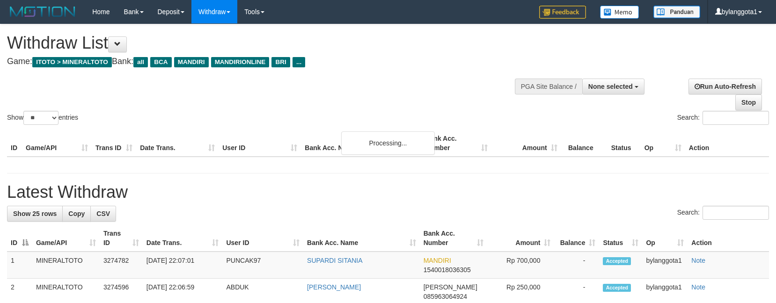
select select
select select "**"
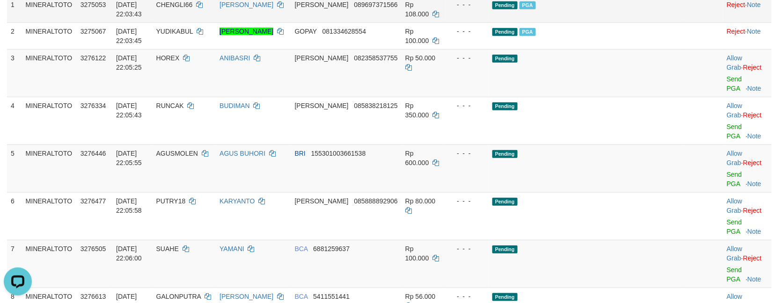
scroll to position [165, 0]
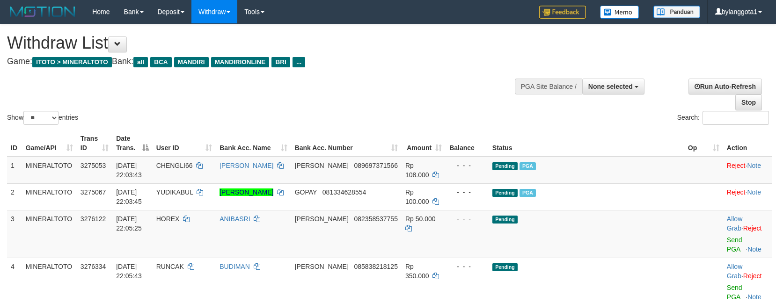
select select
select select "**"
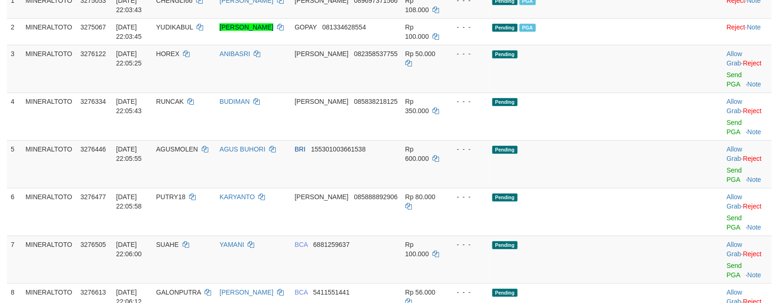
scroll to position [376, 0]
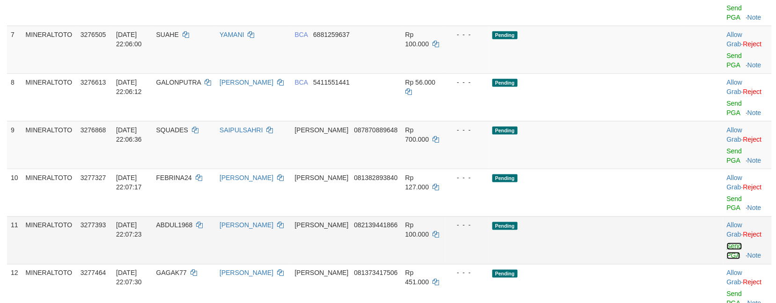
click at [727, 243] on link "Send PGA" at bounding box center [734, 251] width 15 height 17
click at [727, 195] on link "Send PGA" at bounding box center [734, 203] width 15 height 17
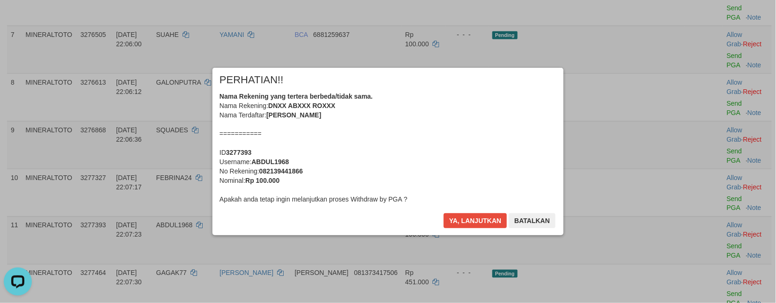
click at [441, 132] on div "Nama Rekening yang tertera berbeda/tidak sama. Nama Rekening: DNXX ABXXX ROXXX …" at bounding box center [388, 148] width 337 height 112
click at [444, 214] on button "Ya, lanjutkan" at bounding box center [476, 221] width 64 height 15
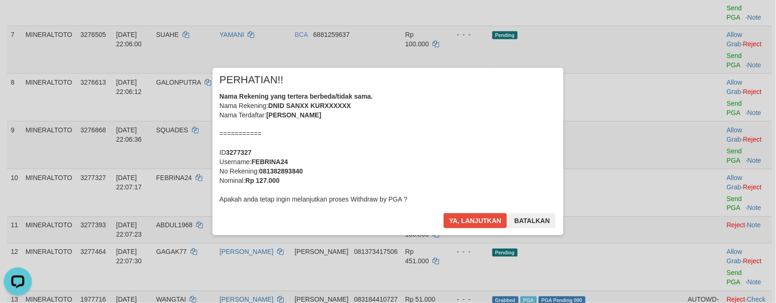
click at [430, 137] on div "Nama Rekening yang tertera berbeda/tidak sama. Nama Rekening: DNID SANXX KURXXX…" at bounding box center [388, 148] width 337 height 112
click at [444, 214] on button "Ya, lanjutkan" at bounding box center [476, 221] width 64 height 15
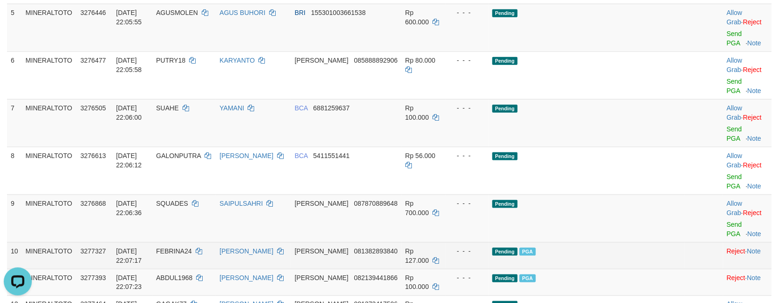
scroll to position [302, 0]
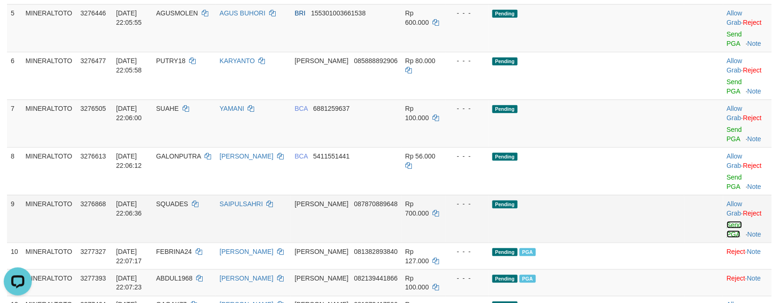
click at [727, 221] on link "Send PGA" at bounding box center [734, 229] width 15 height 17
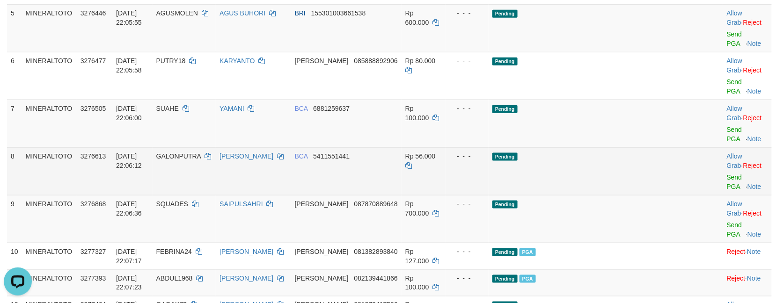
click at [723, 147] on td "Allow Grab · Reject Send PGA · Note" at bounding box center [747, 171] width 49 height 48
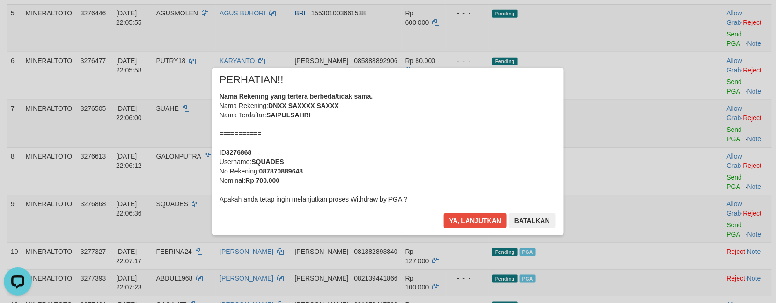
drag, startPoint x: 450, startPoint y: 137, endPoint x: 454, endPoint y: 141, distance: 5.3
click at [446, 137] on div "Nama Rekening yang tertera berbeda/tidak sama. Nama Rekening: DNXX SAXXXX SAXXX…" at bounding box center [388, 148] width 337 height 112
click at [444, 214] on button "Ya, lanjutkan" at bounding box center [476, 221] width 64 height 15
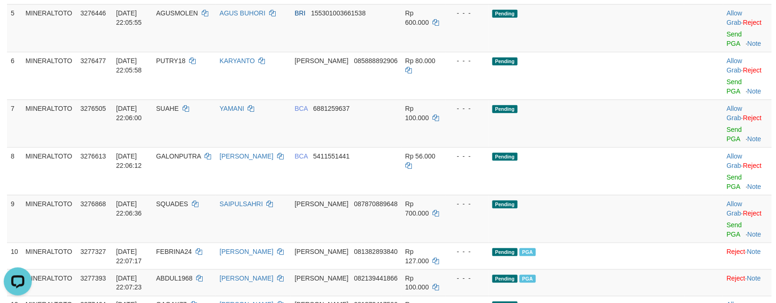
scroll to position [228, 0]
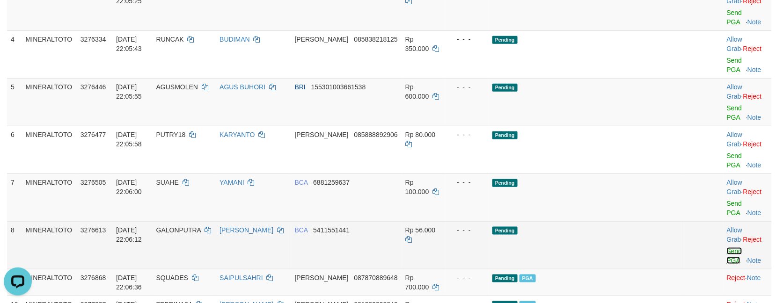
click at [728, 248] on link "Send PGA" at bounding box center [734, 256] width 15 height 17
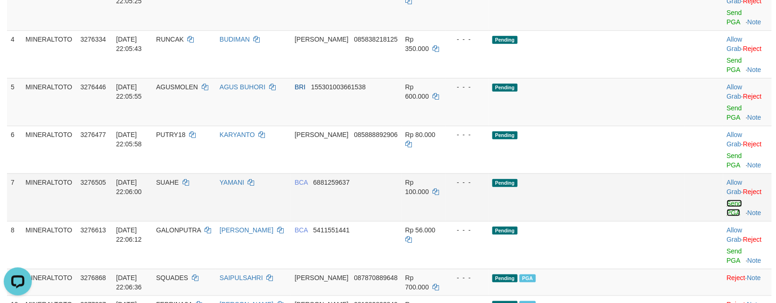
click at [727, 200] on link "Send PGA" at bounding box center [734, 208] width 15 height 17
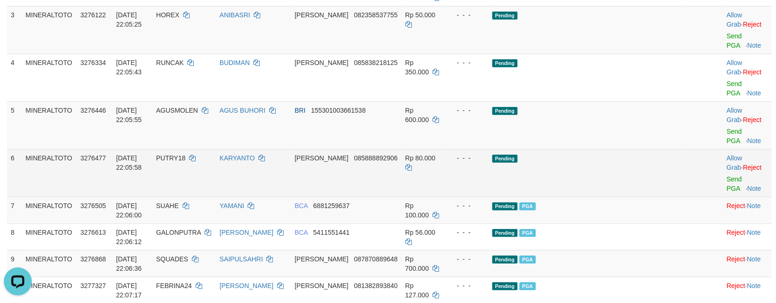
scroll to position [141, 0]
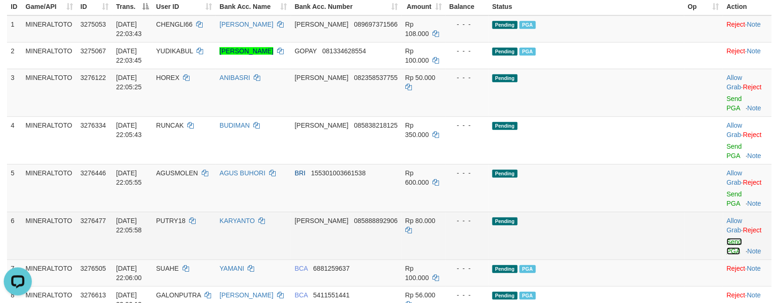
click at [727, 238] on link "Send PGA" at bounding box center [734, 246] width 15 height 17
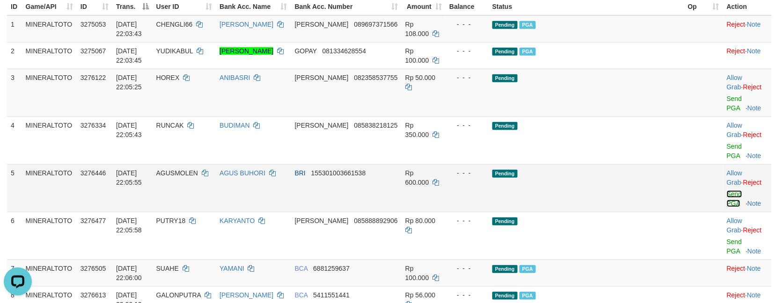
click at [727, 191] on link "Send PGA" at bounding box center [734, 199] width 15 height 17
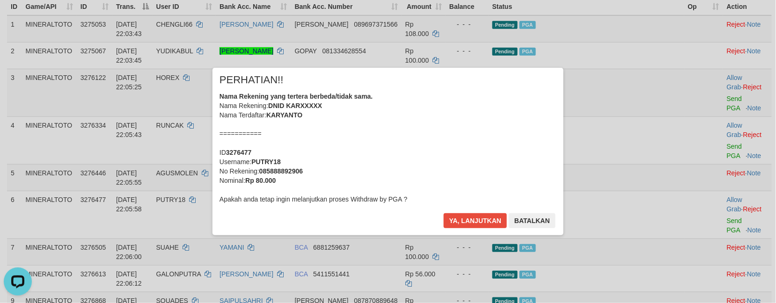
drag, startPoint x: 435, startPoint y: 145, endPoint x: 439, endPoint y: 149, distance: 5.0
click at [435, 145] on div "Nama Rekening yang tertera berbeda/tidak sama. Nama Rekening: DNID KARXXXXX Nam…" at bounding box center [388, 148] width 337 height 112
click at [444, 214] on button "Ya, lanjutkan" at bounding box center [476, 221] width 64 height 15
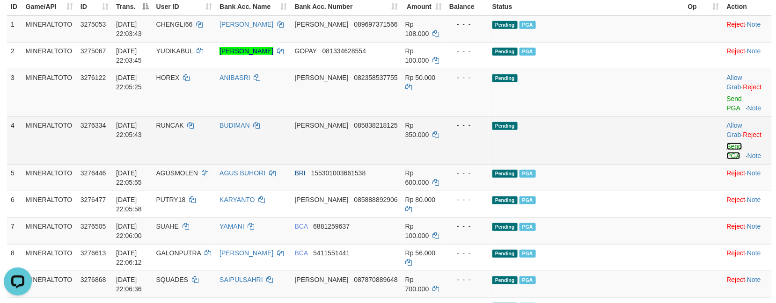
click at [727, 143] on link "Send PGA" at bounding box center [734, 151] width 15 height 17
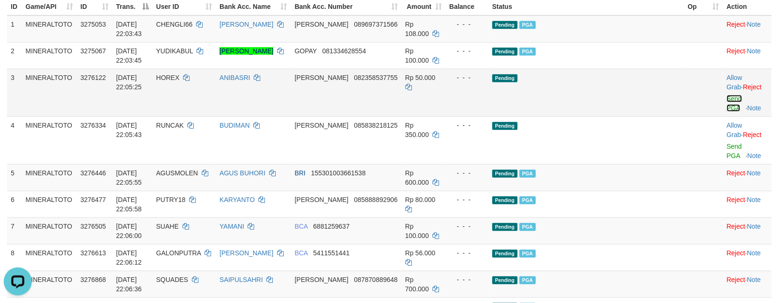
click at [727, 98] on link "Send PGA" at bounding box center [734, 103] width 15 height 17
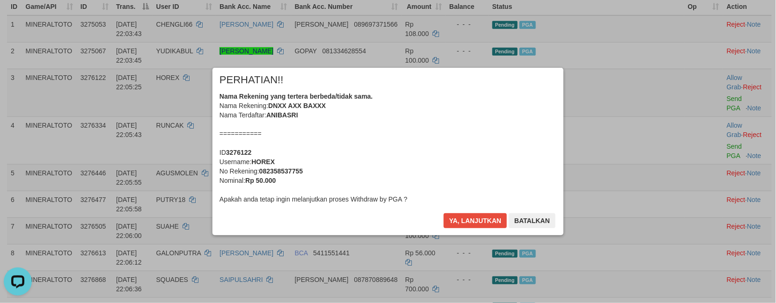
click at [442, 149] on div "Nama Rekening yang tertera berbeda/tidak sama. Nama Rekening: DNXX AXX BAXXX Na…" at bounding box center [388, 148] width 337 height 112
click at [444, 214] on button "Ya, lanjutkan" at bounding box center [476, 221] width 64 height 15
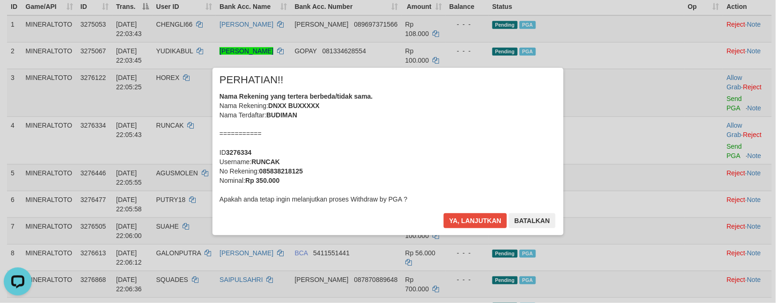
click at [438, 154] on div "Nama Rekening yang tertera berbeda/tidak sama. Nama Rekening: DNXX BUXXXXX Nama…" at bounding box center [388, 148] width 337 height 112
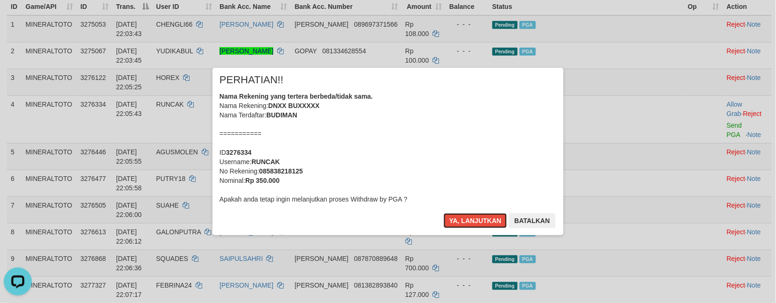
click at [444, 214] on button "Ya, lanjutkan" at bounding box center [476, 221] width 64 height 15
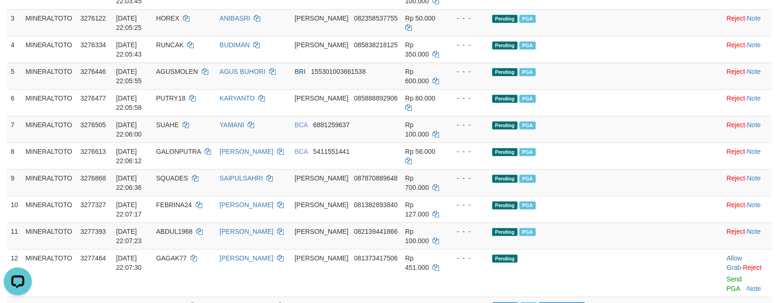
scroll to position [204, 0]
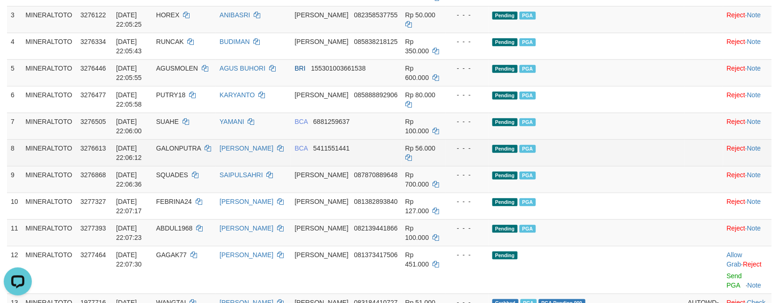
drag, startPoint x: 626, startPoint y: 156, endPoint x: 607, endPoint y: 156, distance: 18.7
click at [607, 156] on td "Pending PGA" at bounding box center [587, 153] width 196 height 27
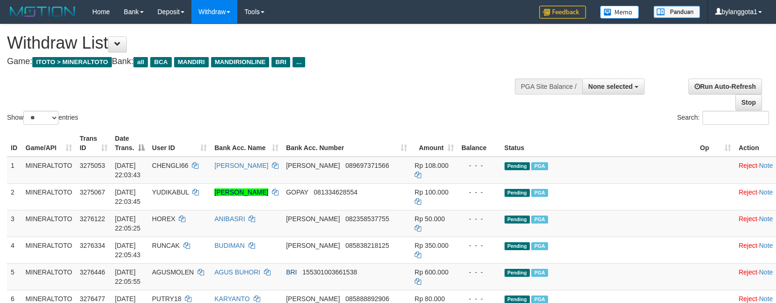
select select
select select "**"
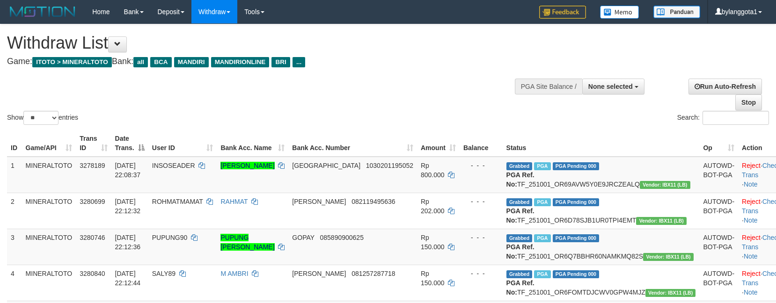
select select
select select "**"
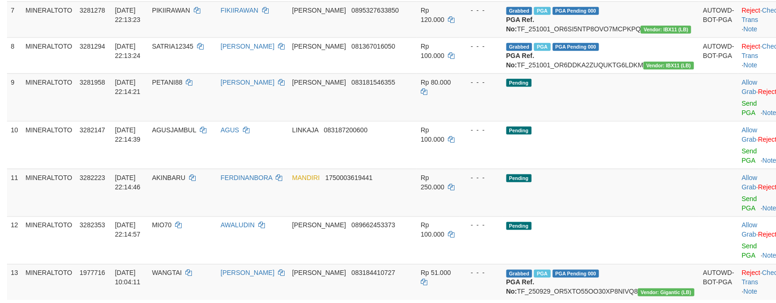
scroll to position [375, 0]
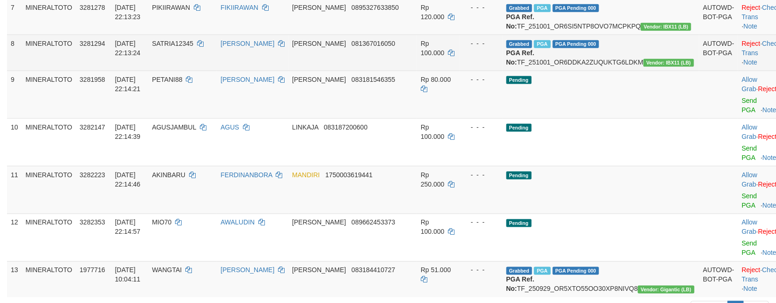
click at [193, 47] on span "SATRIA12345" at bounding box center [172, 43] width 41 height 7
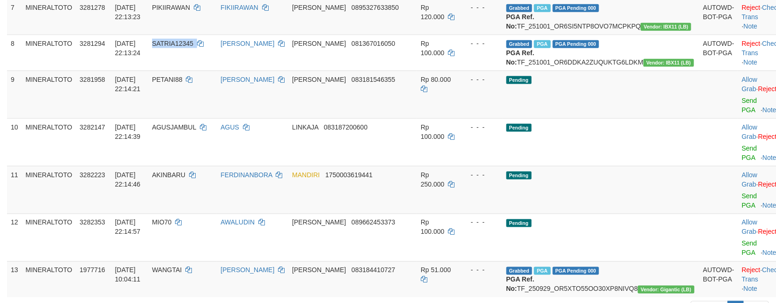
copy td "SATRIA12345"
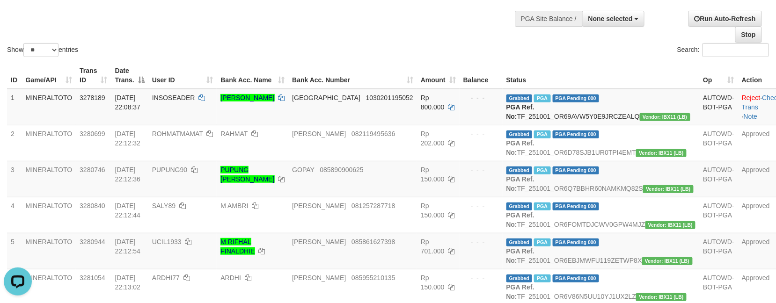
scroll to position [62, 0]
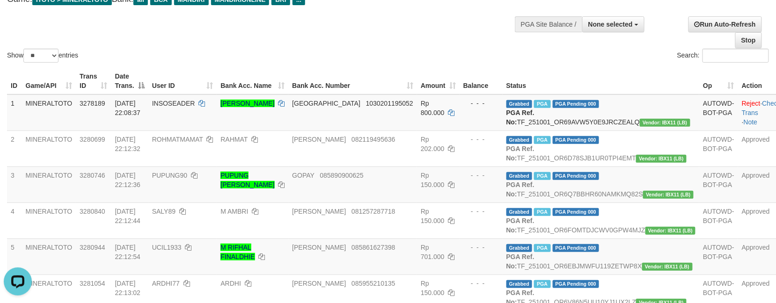
click at [560, 57] on div "Search:" at bounding box center [582, 57] width 374 height 16
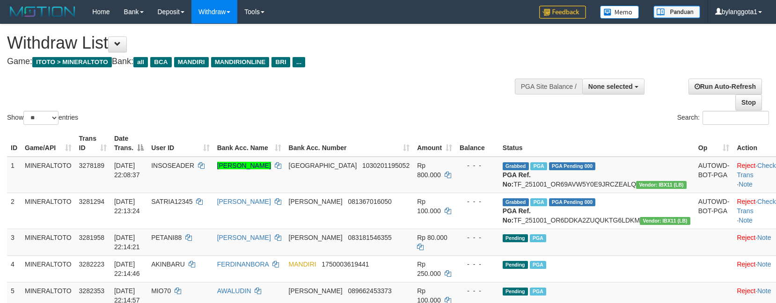
select select
select select "**"
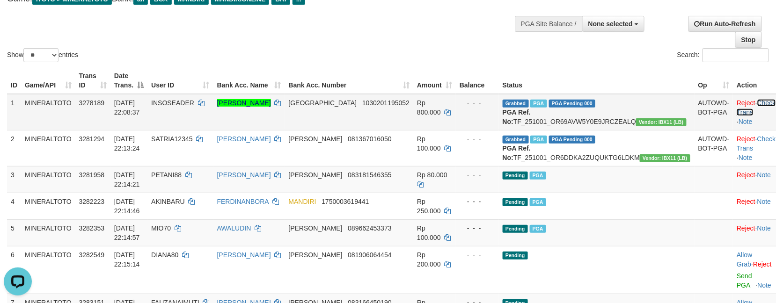
click at [741, 102] on link "Check Trans" at bounding box center [756, 107] width 39 height 17
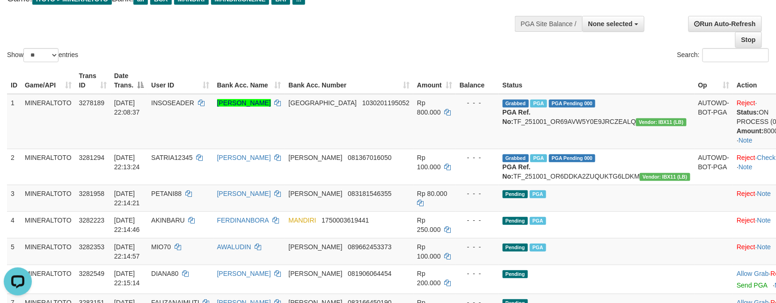
click at [392, 34] on div "Show ** ** ** *** entries Search:" at bounding box center [388, 13] width 776 height 103
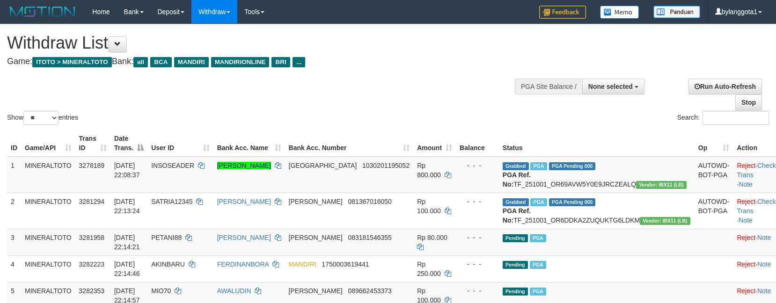
select select
select select "**"
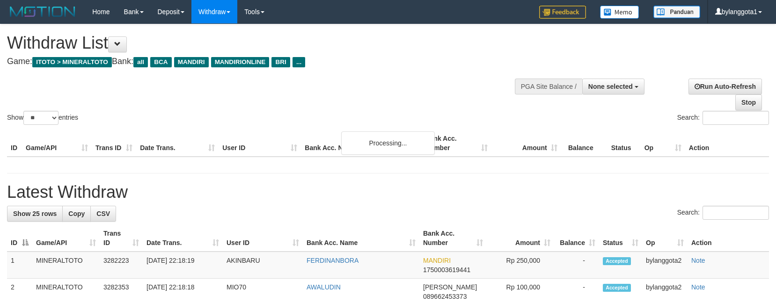
select select
select select "**"
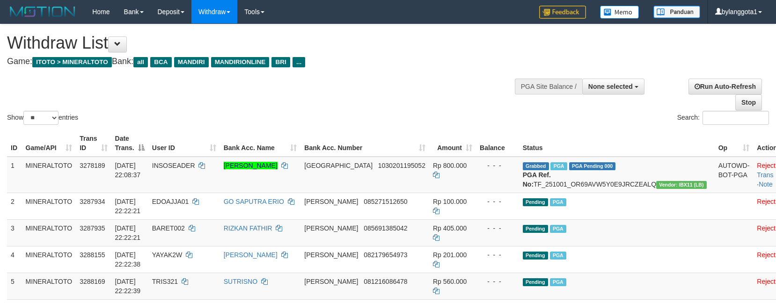
select select
select select "**"
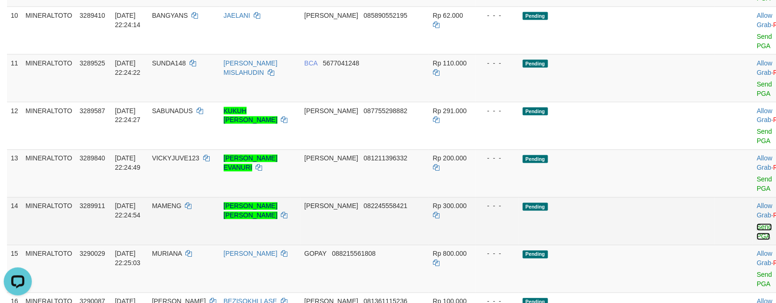
click at [757, 224] on link "Send PGA" at bounding box center [764, 232] width 15 height 17
click at [757, 176] on link "Send PGA" at bounding box center [764, 184] width 15 height 17
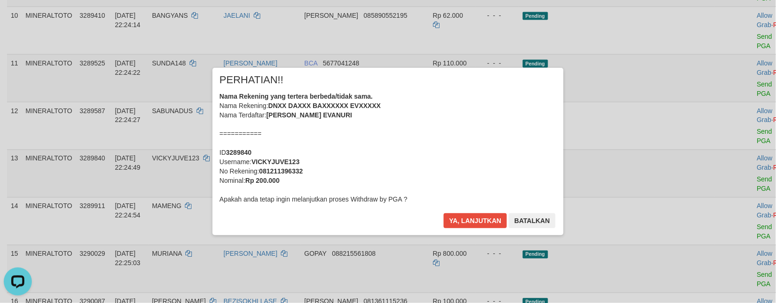
click at [445, 138] on div "Nama Rekening yang tertera berbeda/tidak sama. Nama Rekening: DNXX DAXXX BAXXXX…" at bounding box center [388, 148] width 337 height 112
click at [444, 214] on button "Ya, lanjutkan" at bounding box center [476, 221] width 64 height 15
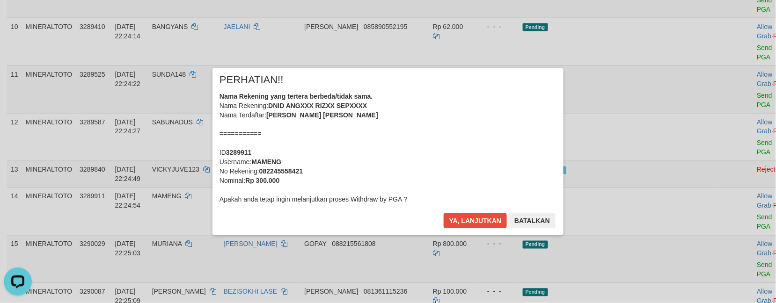
scroll to position [390, 0]
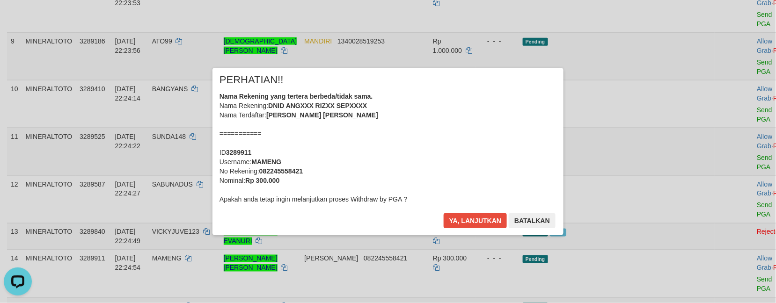
click at [488, 160] on div "Nama Rekening yang tertera berbeda/tidak sama. Nama Rekening: DNID ANGXXX RIZXX…" at bounding box center [388, 148] width 337 height 112
click at [444, 214] on button "Ya, lanjutkan" at bounding box center [476, 221] width 64 height 15
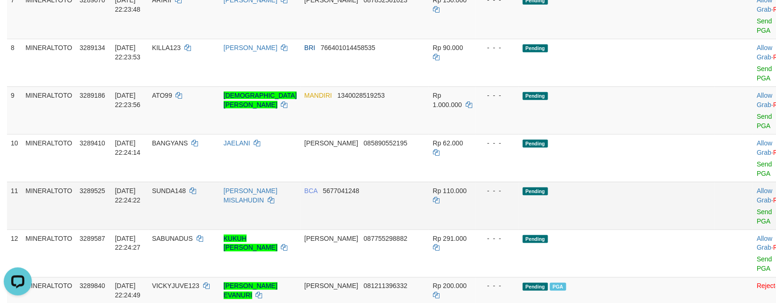
scroll to position [413, 0]
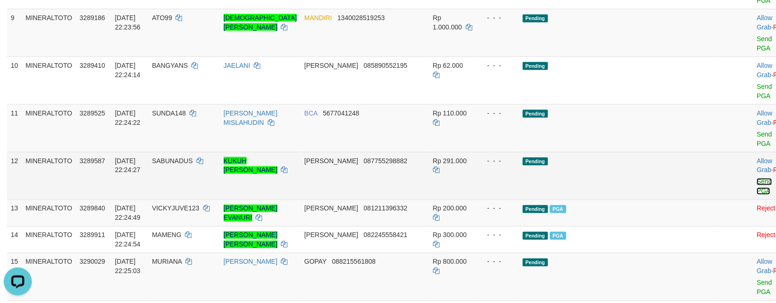
click at [757, 178] on link "Send PGA" at bounding box center [764, 186] width 15 height 17
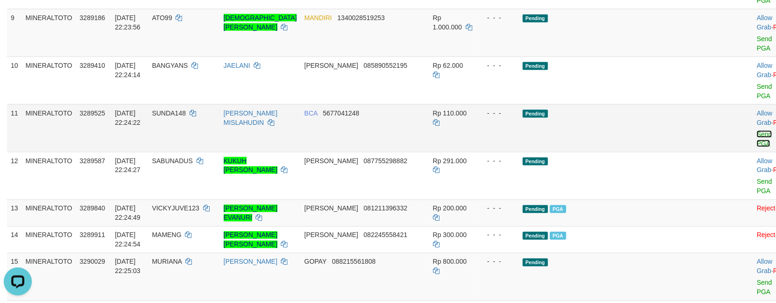
click at [757, 131] on link "Send PGA" at bounding box center [764, 139] width 15 height 17
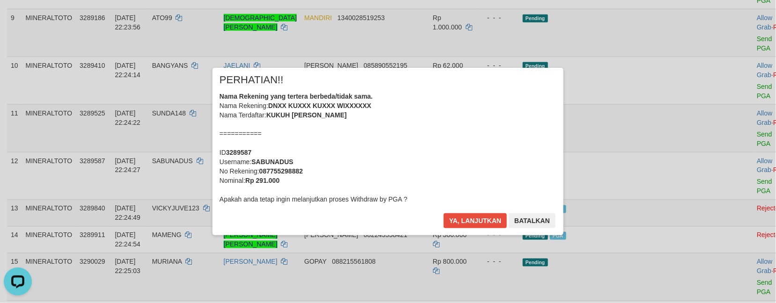
click at [720, 70] on div "× PERHATIAN!! Nama Rekening yang tertera berbeda/tidak sama. Nama Rekening: DNX…" at bounding box center [388, 151] width 776 height 205
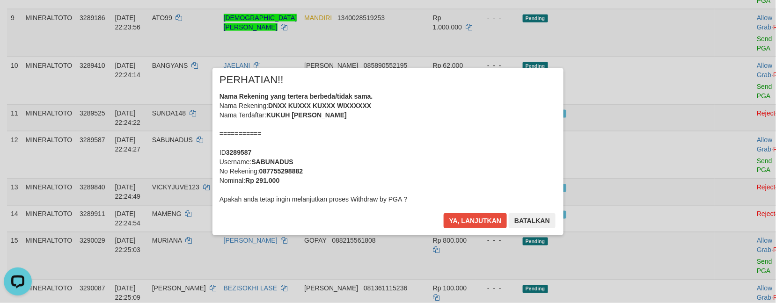
scroll to position [401, 0]
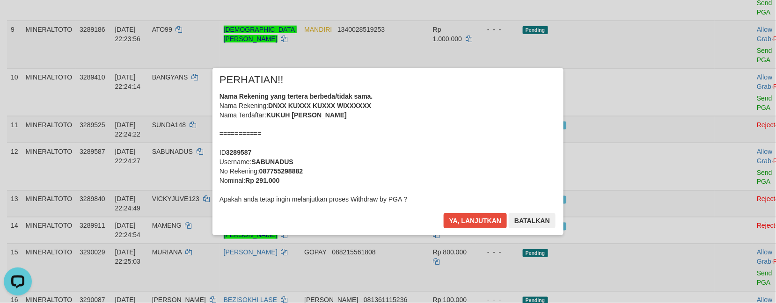
click at [449, 143] on div "Nama Rekening yang tertera berbeda/tidak sama. Nama Rekening: DNXX KUXXX KUXXX …" at bounding box center [388, 148] width 337 height 112
click at [444, 214] on button "Ya, lanjutkan" at bounding box center [476, 221] width 64 height 15
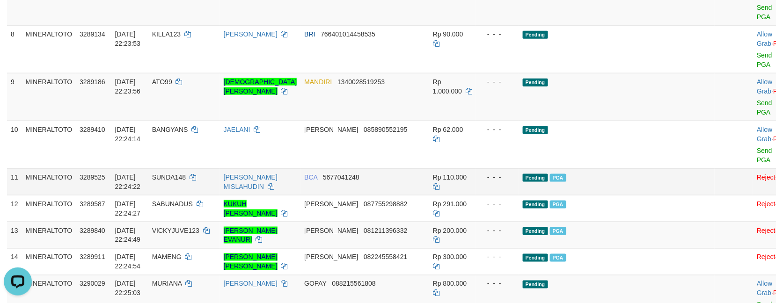
scroll to position [327, 0]
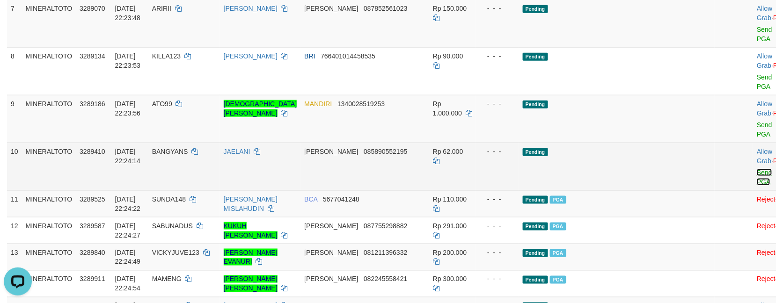
click at [757, 169] on link "Send PGA" at bounding box center [764, 177] width 15 height 17
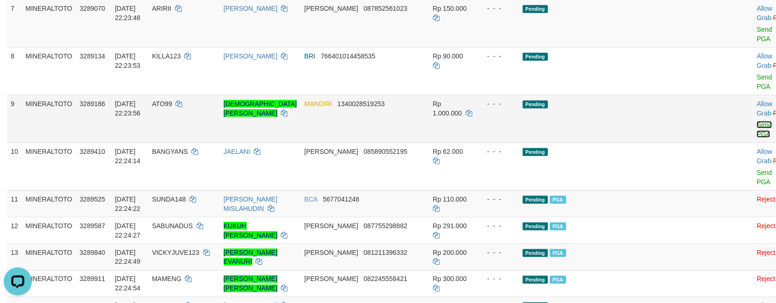
click at [757, 121] on link "Send PGA" at bounding box center [764, 129] width 15 height 17
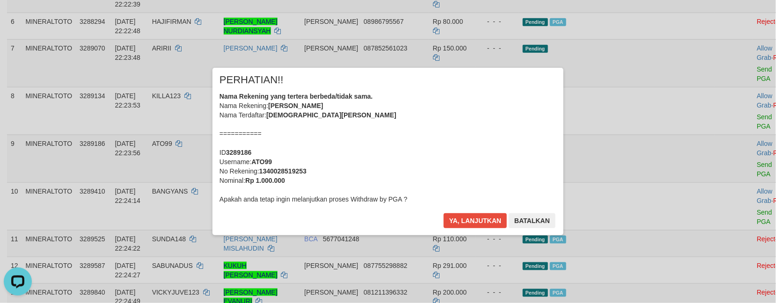
scroll to position [265, 0]
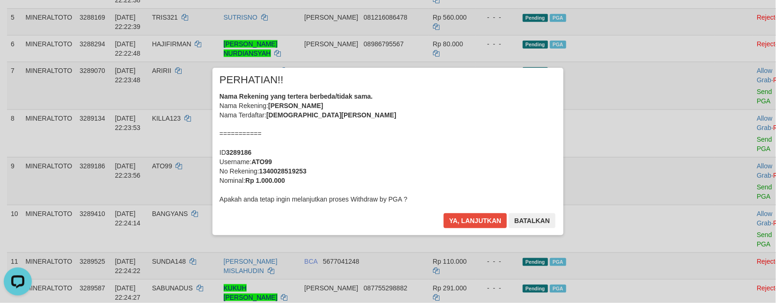
click at [398, 131] on div "Nama Rekening yang tertera berbeda/tidak sama. Nama Rekening: MUHAMMAD RAFLI AL…" at bounding box center [388, 148] width 337 height 112
click at [444, 214] on button "Ya, lanjutkan" at bounding box center [476, 221] width 64 height 15
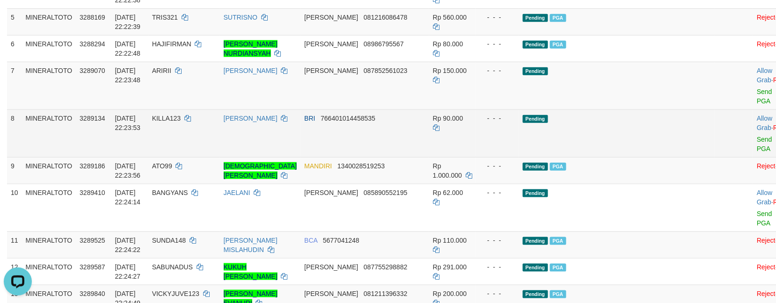
click at [753, 145] on td "Allow Grab · Reject Send PGA · Note" at bounding box center [776, 134] width 46 height 48
click at [757, 141] on link "Send PGA" at bounding box center [764, 144] width 15 height 17
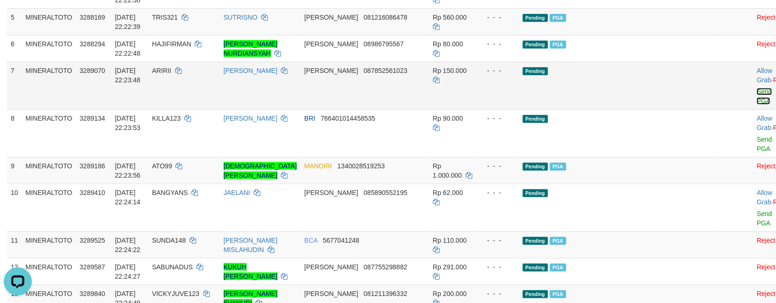
click at [757, 105] on link "Send PGA" at bounding box center [764, 96] width 15 height 17
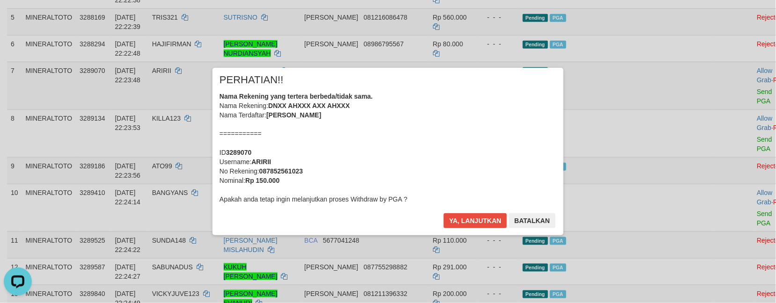
click at [456, 128] on div "Nama Rekening yang tertera berbeda/tidak sama. Nama Rekening: DNXX AHXXX AXX AH…" at bounding box center [388, 148] width 337 height 112
click at [444, 214] on button "Ya, lanjutkan" at bounding box center [476, 221] width 64 height 15
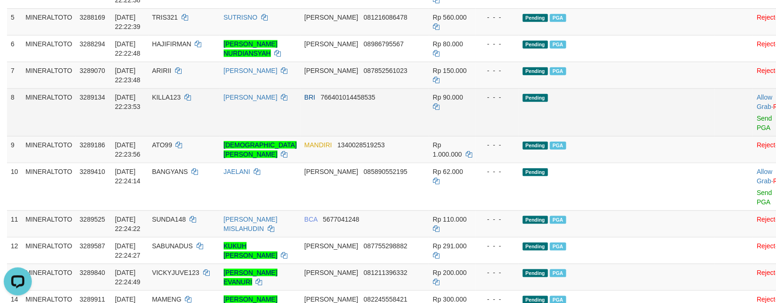
scroll to position [253, 0]
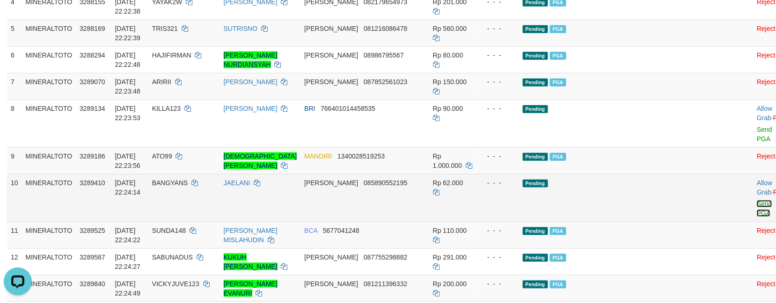
click at [757, 206] on link "Send PGA" at bounding box center [764, 208] width 15 height 17
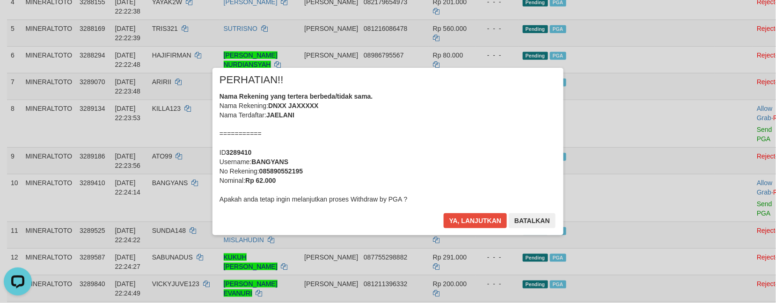
click at [433, 163] on div "Nama Rekening yang tertera berbeda/tidak sama. Nama Rekening: DNXX JAXXXXX Nama…" at bounding box center [388, 148] width 337 height 112
click at [444, 214] on button "Ya, lanjutkan" at bounding box center [476, 221] width 64 height 15
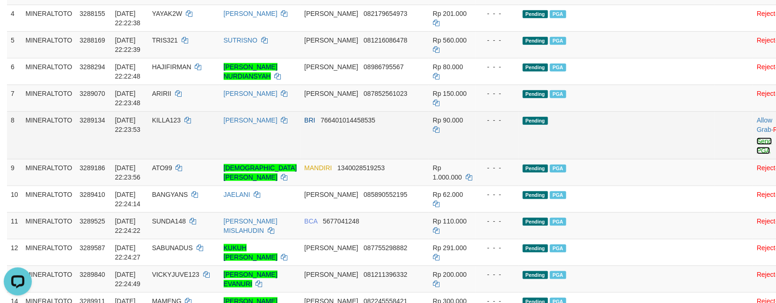
click at [757, 154] on link "Send PGA" at bounding box center [764, 146] width 15 height 17
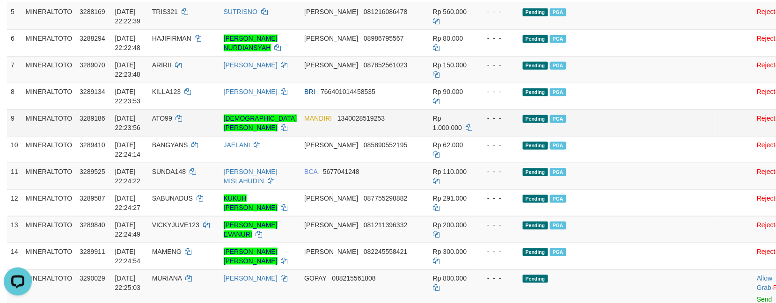
scroll to position [292, 0]
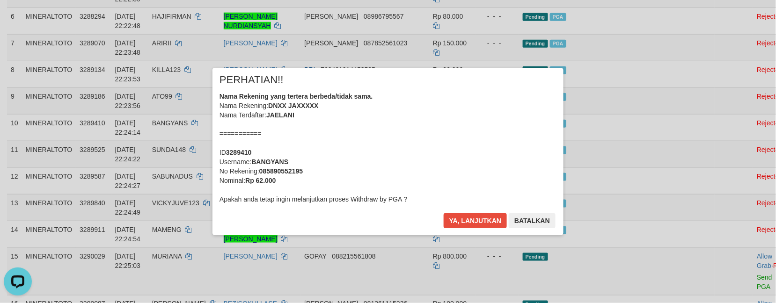
click at [625, 167] on div "× PERHATIAN!! Nama Rekening yang tertera berbeda/tidak sama. Nama Rekening: DNX…" at bounding box center [388, 152] width 548 height 168
click at [538, 216] on button "Batalkan" at bounding box center [532, 221] width 47 height 15
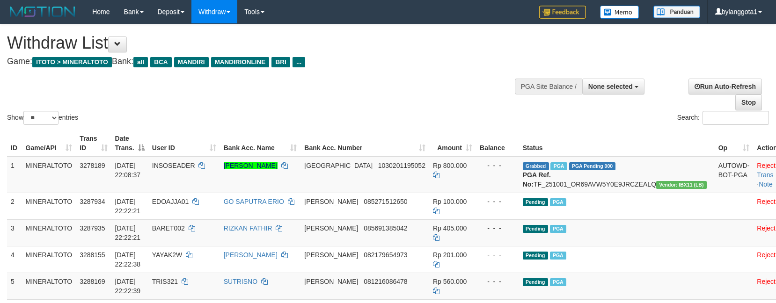
select select
select select "**"
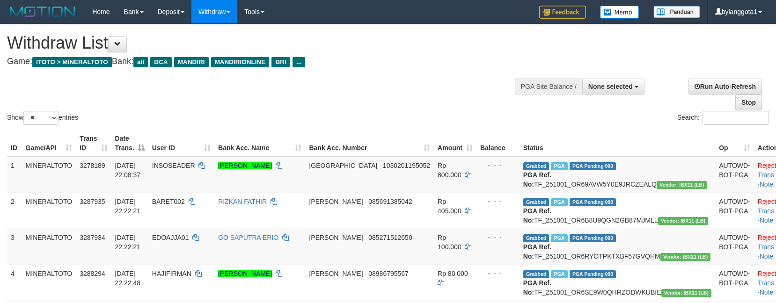
select select
select select "**"
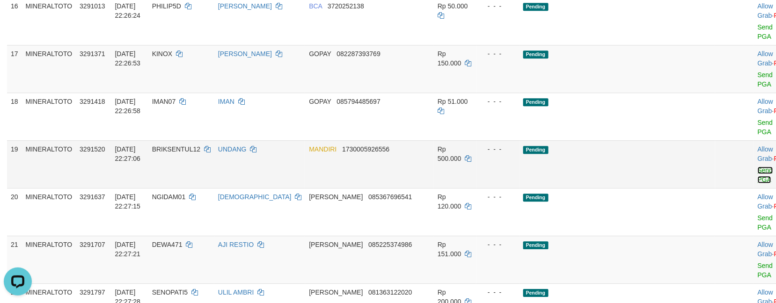
click at [758, 173] on link "Send PGA" at bounding box center [765, 175] width 15 height 17
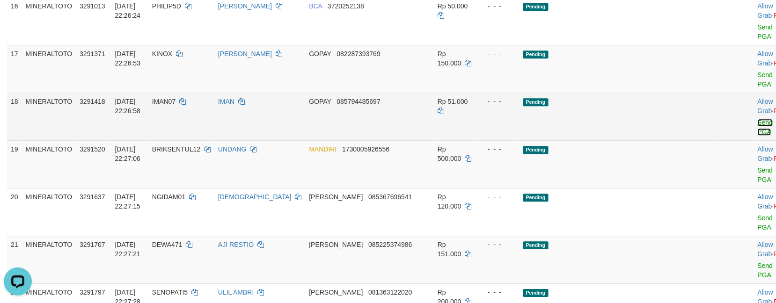
click at [758, 136] on link "Send PGA" at bounding box center [765, 127] width 15 height 17
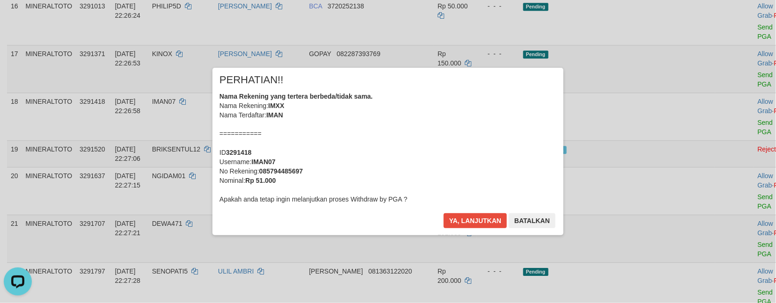
click at [414, 148] on div "Nama Rekening yang tertera berbeda/tidak sama. Nama Rekening: IMXX Nama Terdaft…" at bounding box center [388, 148] width 337 height 112
click at [444, 214] on button "Ya, lanjutkan" at bounding box center [476, 221] width 64 height 15
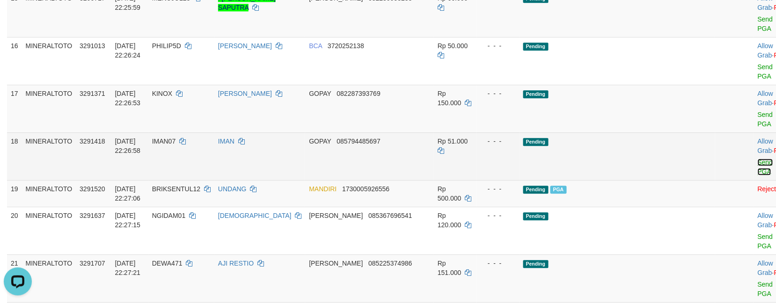
scroll to position [708, 0]
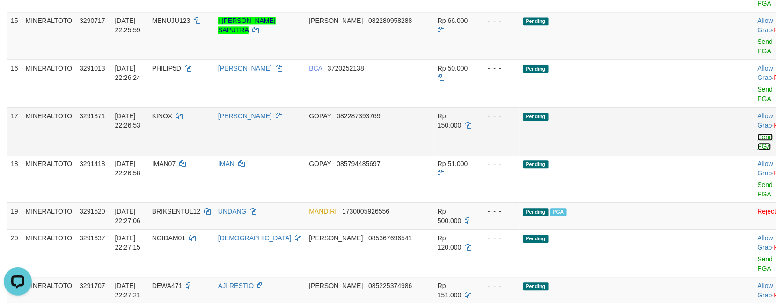
click at [758, 150] on link "Send PGA" at bounding box center [765, 141] width 15 height 17
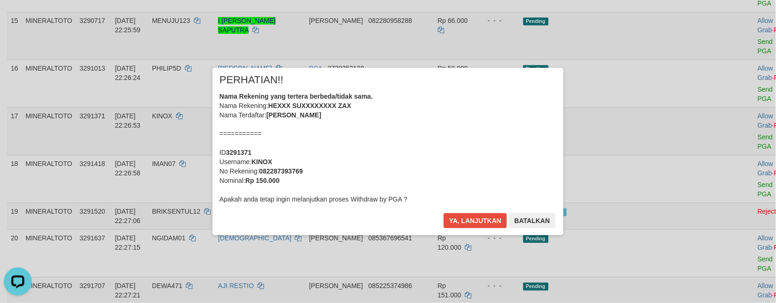
click at [720, 121] on div "× PERHATIAN!! Nama Rekening yang tertera berbeda/tidak sama. Nama Rekening: HEX…" at bounding box center [388, 151] width 776 height 205
click at [469, 148] on div "Nama Rekening yang tertera berbeda/tidak sama. Nama Rekening: HEXXX SUXXXXXXXX …" at bounding box center [388, 148] width 337 height 112
click at [474, 218] on button "Ya, lanjutkan" at bounding box center [476, 221] width 64 height 15
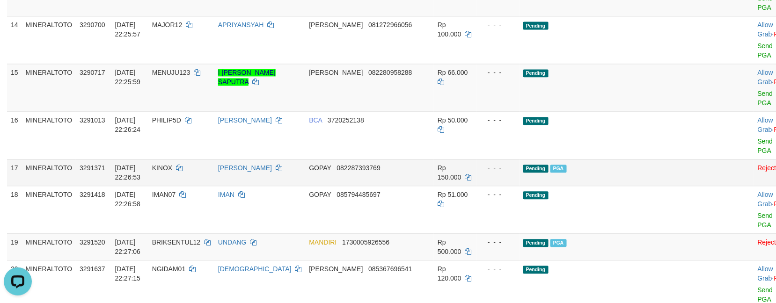
scroll to position [634, 0]
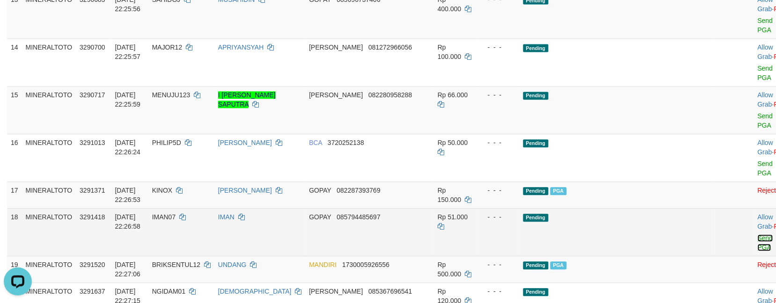
click at [758, 251] on link "Send PGA" at bounding box center [765, 243] width 15 height 17
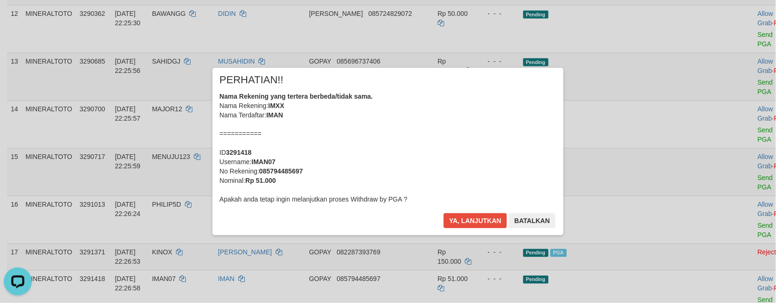
click at [462, 180] on div "Nama Rekening yang tertera berbeda/tidak sama. Nama Rekening: IMXX Nama Terdaft…" at bounding box center [388, 148] width 337 height 112
click at [444, 214] on button "Ya, lanjutkan" at bounding box center [476, 221] width 64 height 15
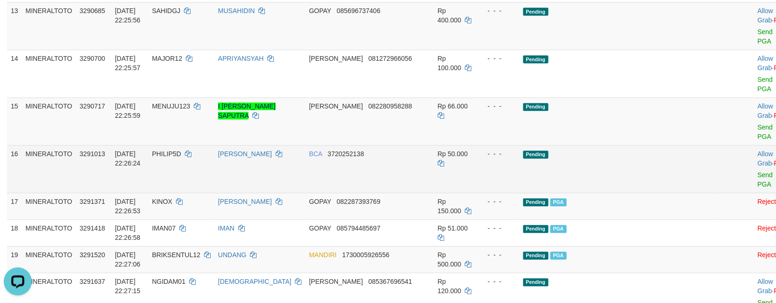
scroll to position [601, 0]
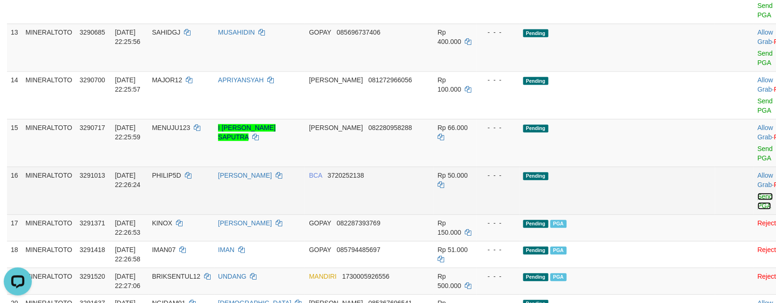
click at [758, 210] on link "Send PGA" at bounding box center [765, 201] width 15 height 17
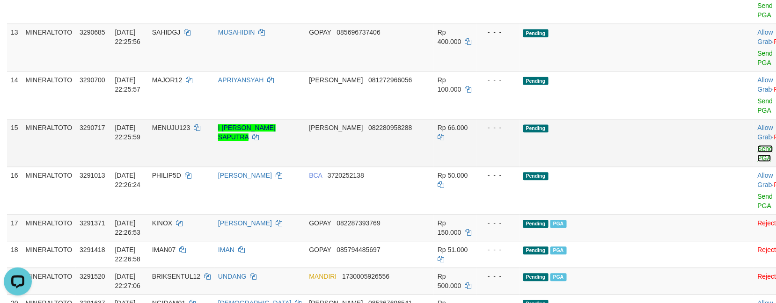
click at [758, 162] on link "Send PGA" at bounding box center [765, 153] width 15 height 17
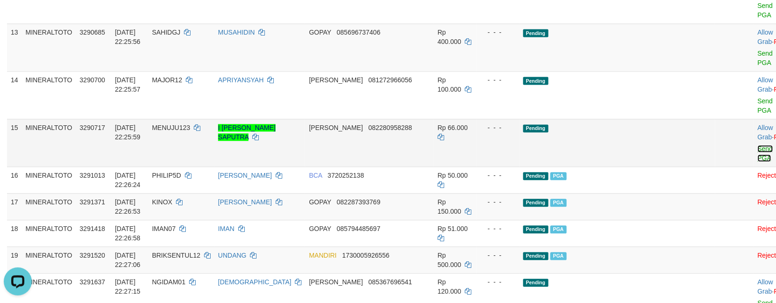
scroll to position [590, 0]
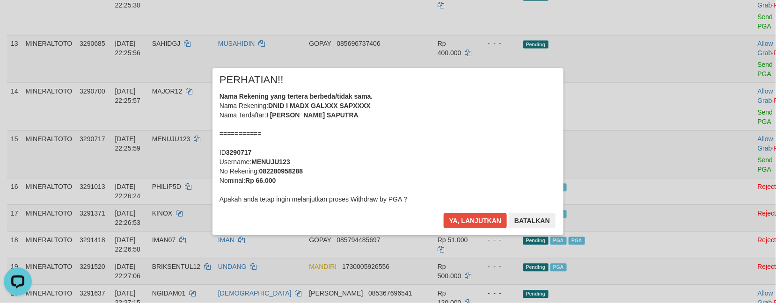
click at [405, 128] on div "Nama Rekening yang tertera berbeda/tidak sama. Nama Rekening: DNID I MADX GALXX…" at bounding box center [388, 148] width 337 height 112
click at [444, 214] on button "Ya, lanjutkan" at bounding box center [476, 221] width 64 height 15
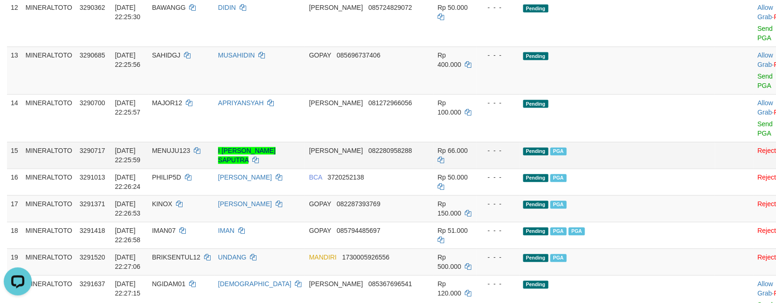
scroll to position [516, 0]
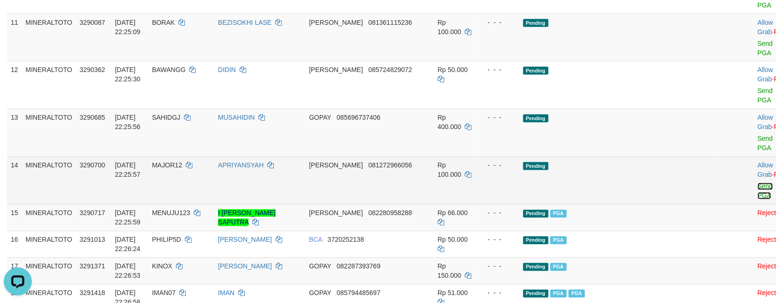
click at [758, 200] on link "Send PGA" at bounding box center [765, 191] width 15 height 17
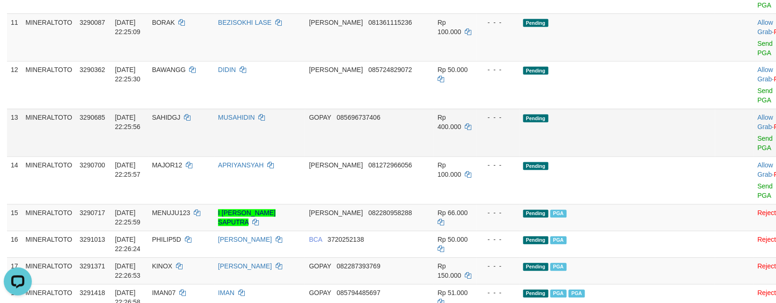
click at [754, 157] on td "Allow Grab · Reject Send PGA · Note" at bounding box center [777, 133] width 46 height 48
click at [758, 152] on link "Send PGA" at bounding box center [765, 143] width 15 height 17
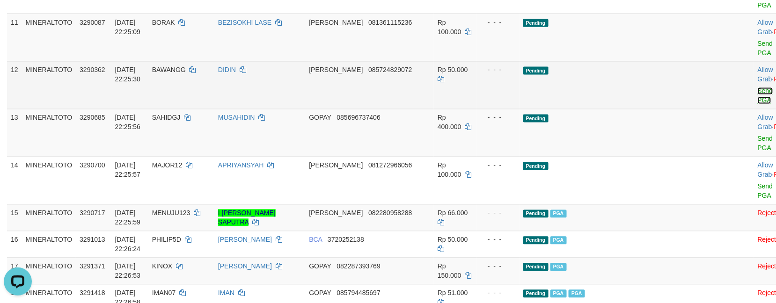
click at [758, 104] on link "Send PGA" at bounding box center [765, 96] width 15 height 17
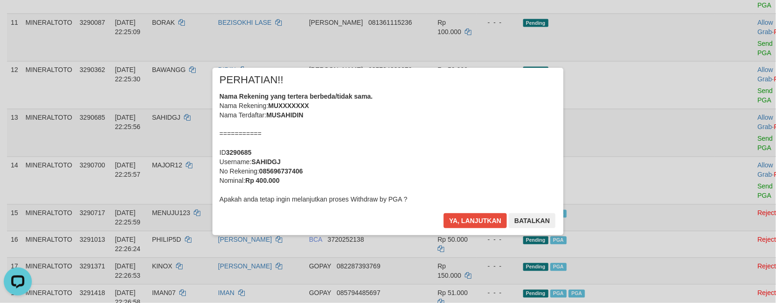
click at [410, 139] on div "Nama Rekening yang tertera berbeda/tidak sama. Nama Rekening: MUXXXXXXX Nama Te…" at bounding box center [388, 148] width 337 height 112
click at [444, 214] on button "Ya, lanjutkan" at bounding box center [476, 221] width 64 height 15
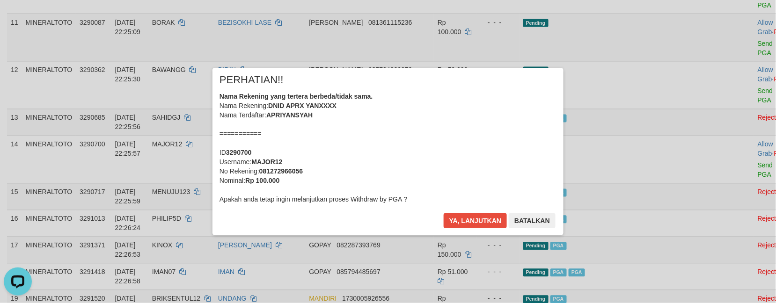
click at [440, 153] on div "Nama Rekening yang tertera berbeda/tidak sama. Nama Rekening: DNID APRX YANXXXX…" at bounding box center [388, 148] width 337 height 112
click at [444, 214] on button "Ya, lanjutkan" at bounding box center [476, 221] width 64 height 15
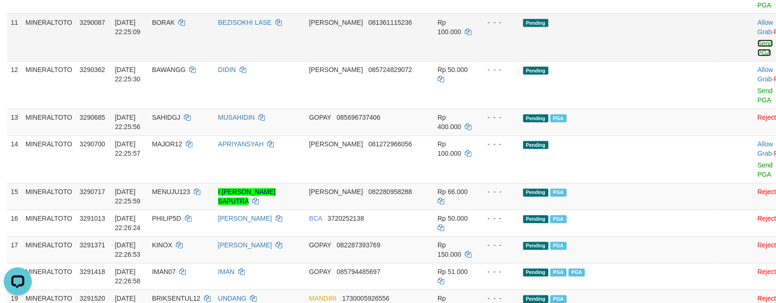
click at [758, 57] on link "Send PGA" at bounding box center [765, 48] width 15 height 17
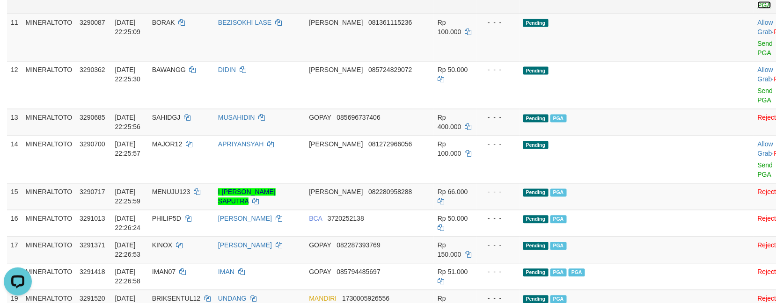
click at [758, 9] on link "Send PGA" at bounding box center [765, 0] width 15 height 17
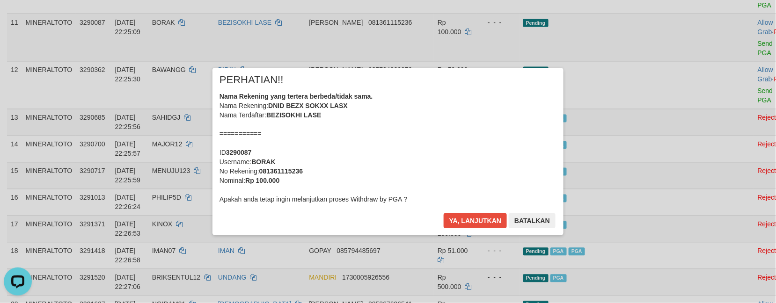
click at [419, 148] on div "Nama Rekening yang tertera berbeda/tidak sama. Nama Rekening: DNID BEZX SOKXX L…" at bounding box center [388, 148] width 337 height 112
click at [444, 214] on button "Ya, lanjutkan" at bounding box center [476, 221] width 64 height 15
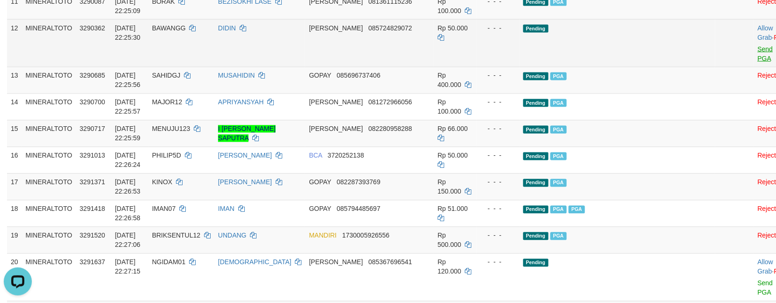
click at [754, 94] on td "Allow Grab · Reject Send PGA · Note" at bounding box center [777, 80] width 46 height 27
click at [758, 62] on link "Send PGA" at bounding box center [765, 53] width 15 height 17
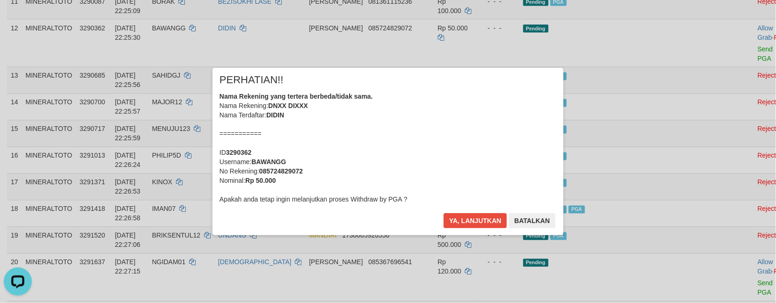
click at [451, 148] on div "Nama Rekening yang tertera berbeda/tidak sama. Nama Rekening: DNXX DIXXX Nama T…" at bounding box center [388, 148] width 337 height 112
click at [444, 214] on button "Ya, lanjutkan" at bounding box center [476, 221] width 64 height 15
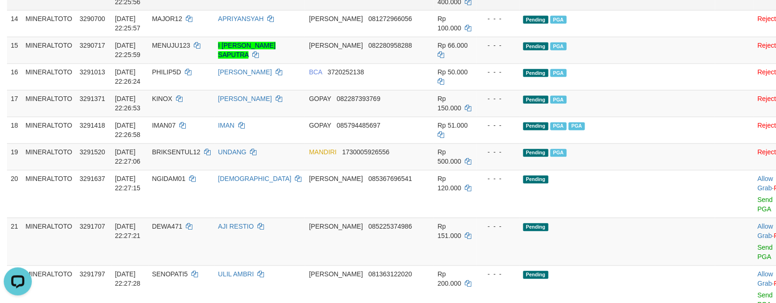
scroll to position [641, 0]
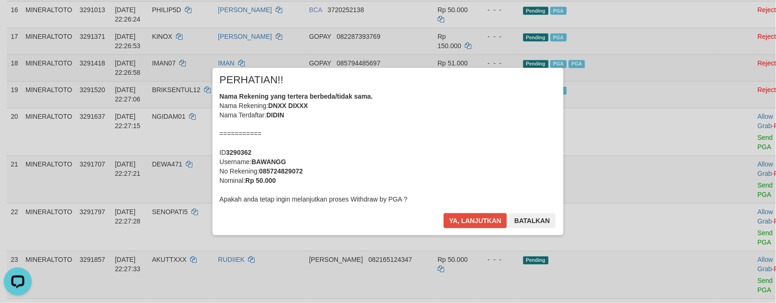
click at [640, 144] on div "× PERHATIAN!! Nama Rekening yang tertera berbeda/tidak sama. Nama Rekening: DNX…" at bounding box center [388, 152] width 548 height 168
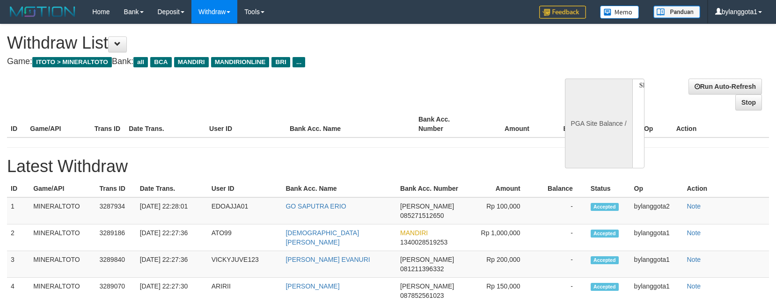
select select
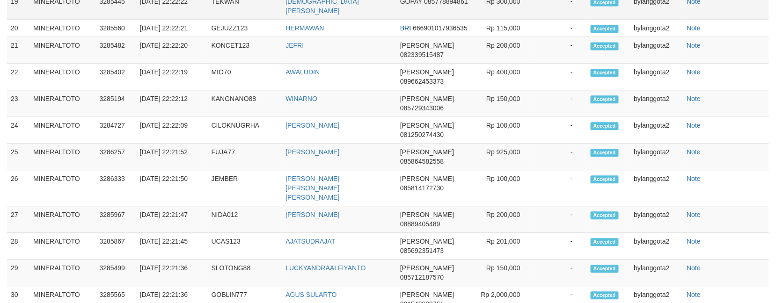
select select "**"
select select
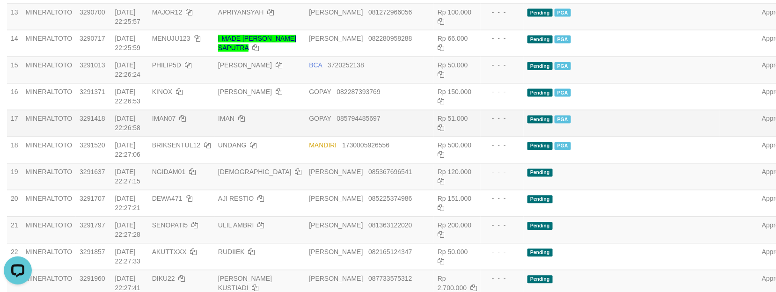
scroll to position [390, 0]
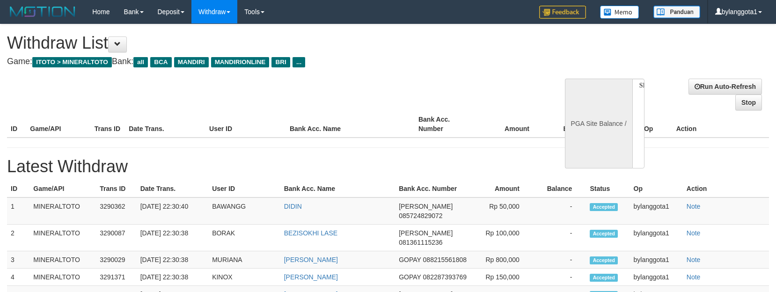
select select
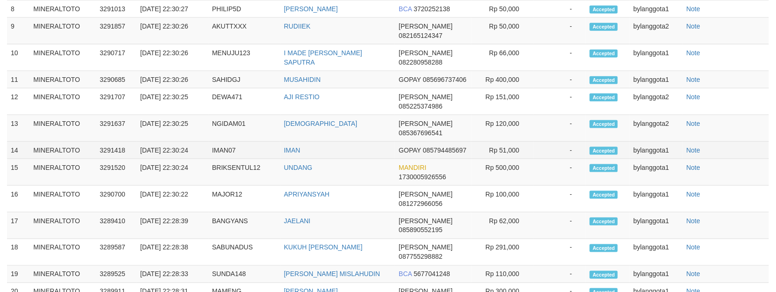
select select "**"
select select
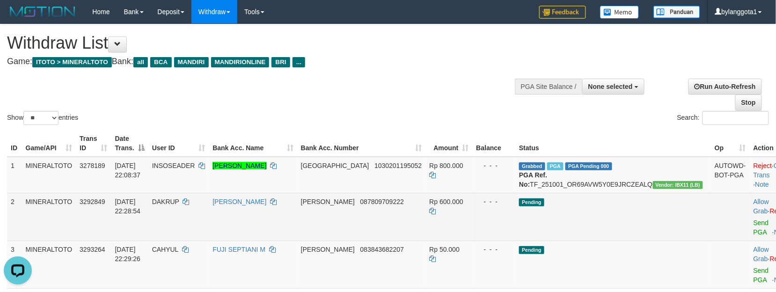
click at [179, 206] on span "DAKRUP" at bounding box center [165, 201] width 27 height 7
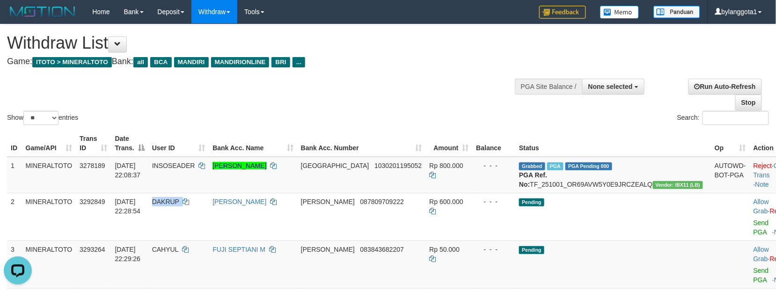
copy td "DAKRUP"
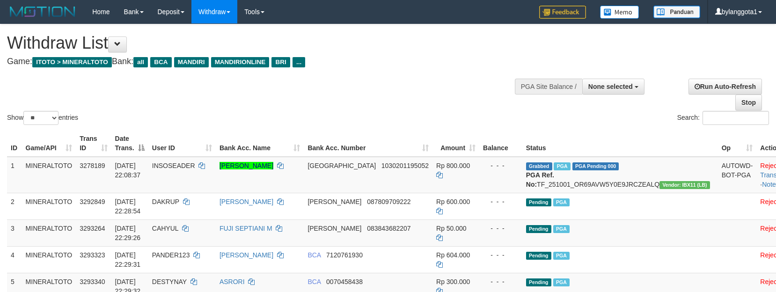
select select
select select "**"
click at [615, 98] on div at bounding box center [589, 86] width 106 height 28
click at [617, 90] on span "None selected" at bounding box center [611, 86] width 44 height 7
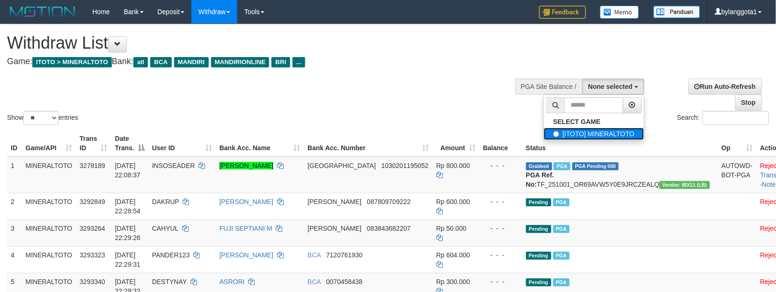
click at [585, 132] on label "[ITOTO] MINERALTOTO" at bounding box center [594, 134] width 100 height 12
select select "****"
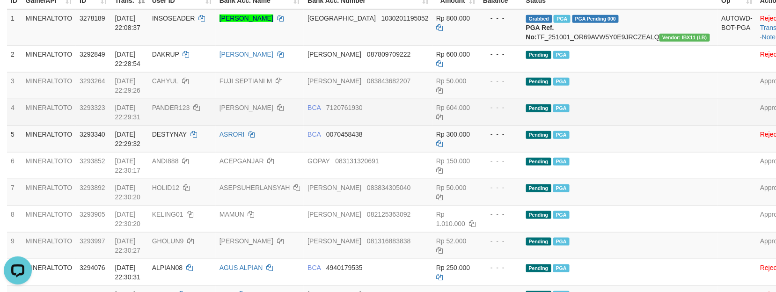
scroll to position [250, 0]
